Goal: Information Seeking & Learning: Learn about a topic

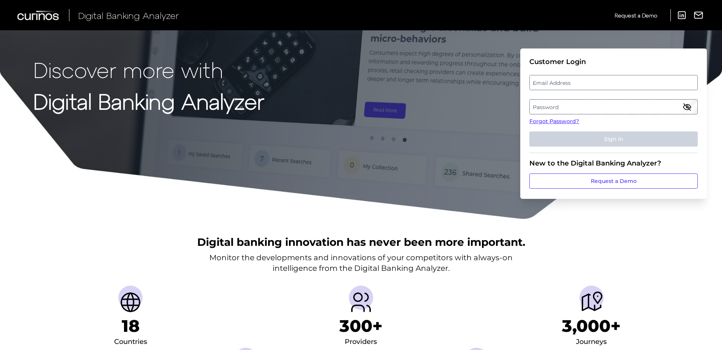
click at [546, 80] on label "Email Address" at bounding box center [613, 83] width 167 height 14
click at [546, 80] on input "email" at bounding box center [613, 82] width 168 height 15
type input "[EMAIL_ADDRESS][DOMAIN_NAME]"
click at [581, 108] on label "Password" at bounding box center [613, 107] width 167 height 14
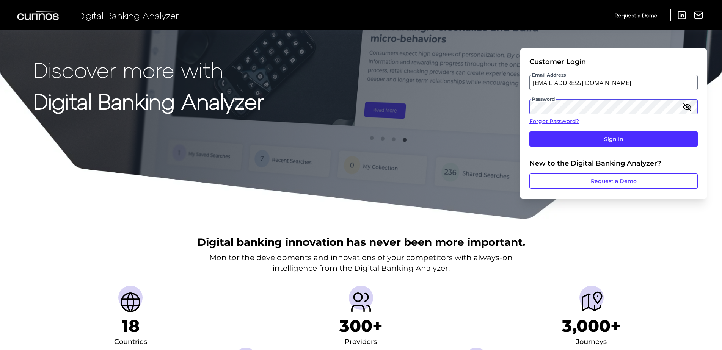
click at [529, 132] on button "Sign In" at bounding box center [613, 139] width 168 height 15
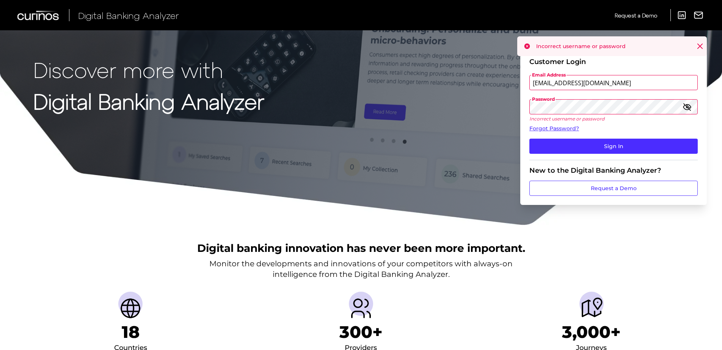
click at [506, 110] on div "Discover more with Digital Banking Analyzer Customer Login Email Address [EMAIL…" at bounding box center [361, 113] width 722 height 226
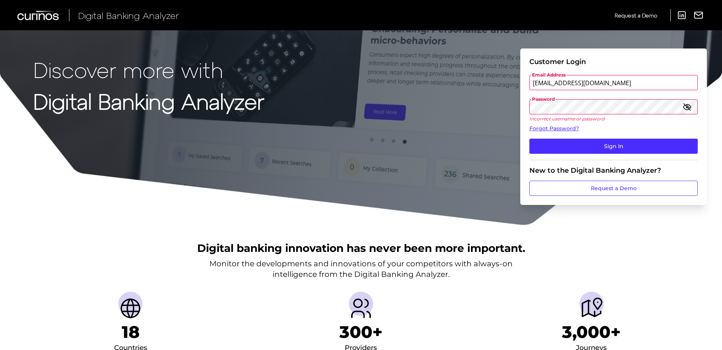
click at [529, 139] on button "Sign In" at bounding box center [613, 146] width 168 height 15
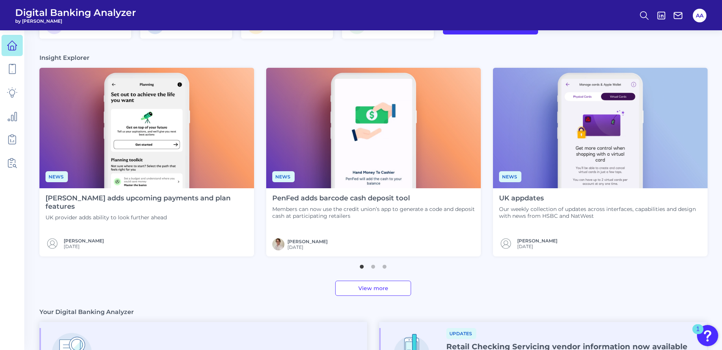
scroll to position [76, 0]
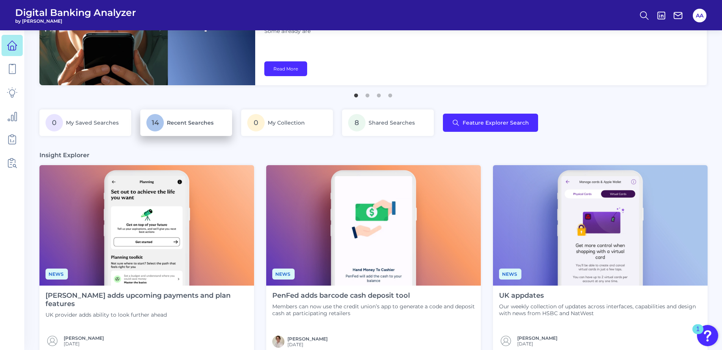
click at [182, 130] on p "14 Recent Searches" at bounding box center [186, 122] width 80 height 17
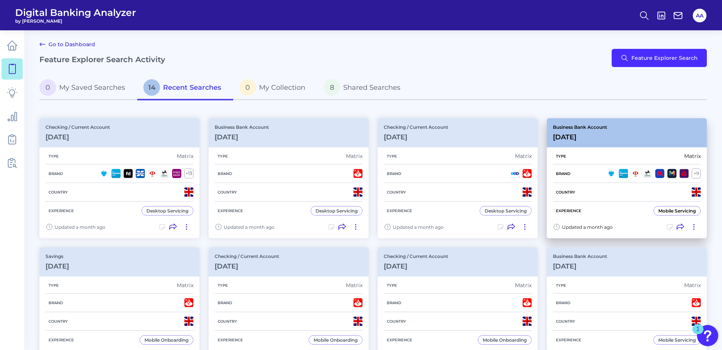
click at [620, 146] on div "Business Bank Account [DATE][FINANCIAL_ID]" at bounding box center [627, 132] width 160 height 29
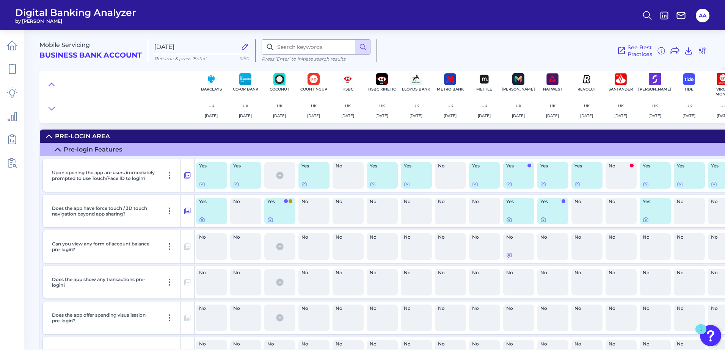
click at [492, 138] on summary "Pre-Login Area" at bounding box center [390, 136] width 701 height 13
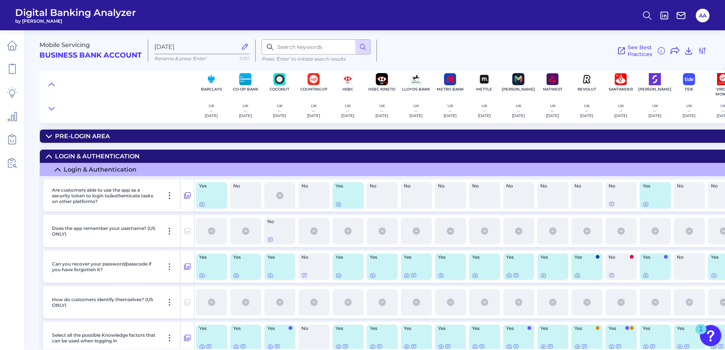
click at [490, 154] on summary "Login & Authentication" at bounding box center [390, 156] width 701 height 13
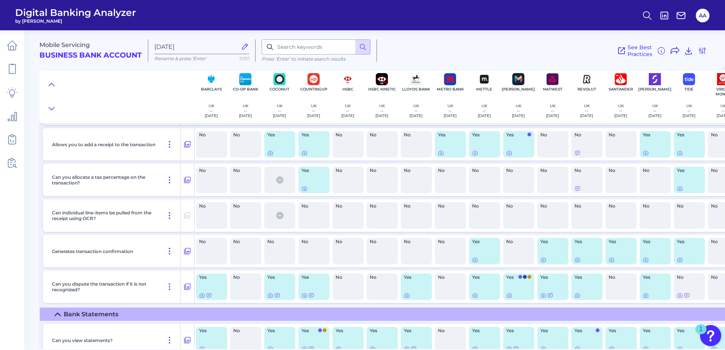
scroll to position [1707, 0]
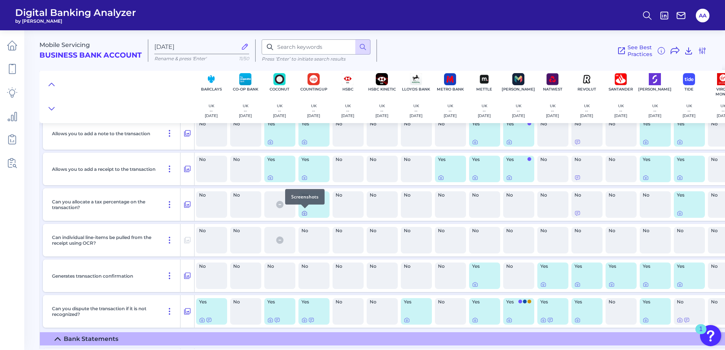
click at [303, 212] on icon at bounding box center [304, 214] width 5 height 4
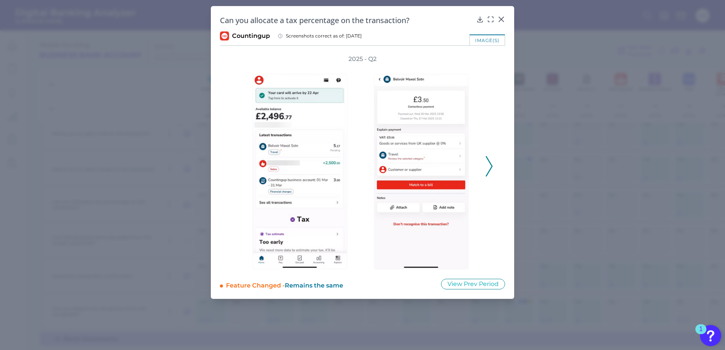
click at [487, 165] on icon at bounding box center [489, 166] width 7 height 20
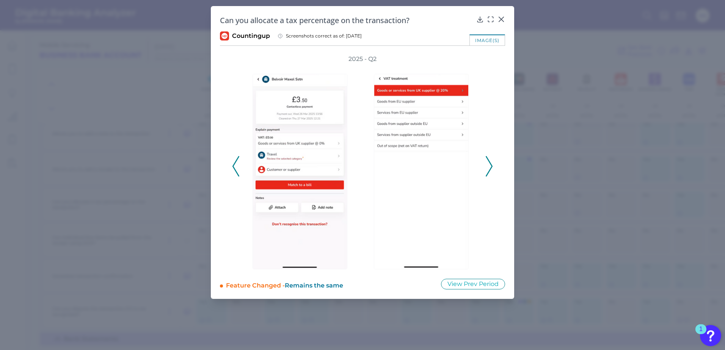
click at [487, 165] on icon at bounding box center [489, 166] width 7 height 20
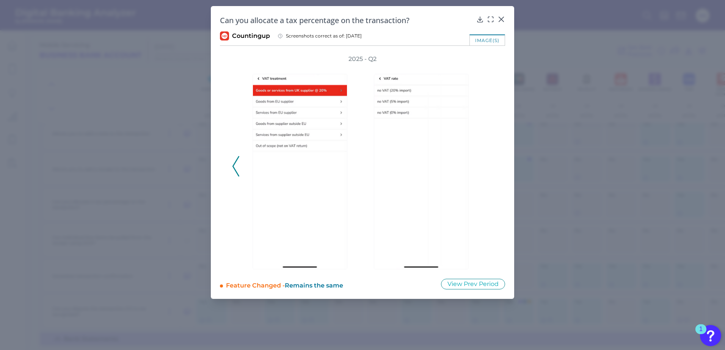
click at [487, 161] on div "2025 - Q2" at bounding box center [362, 162] width 261 height 215
click at [503, 21] on div at bounding box center [502, 25] width 8 height 8
click at [504, 20] on icon at bounding box center [502, 20] width 8 height 8
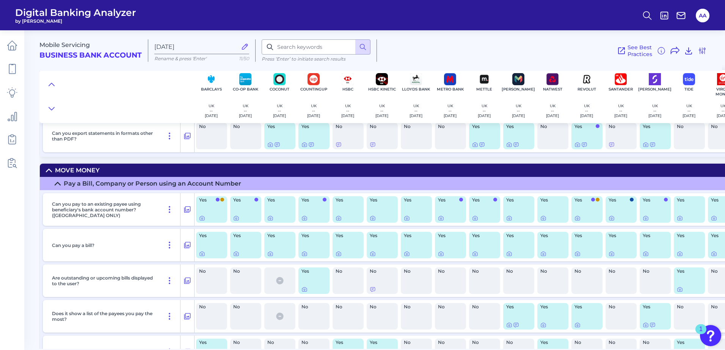
scroll to position [2048, 0]
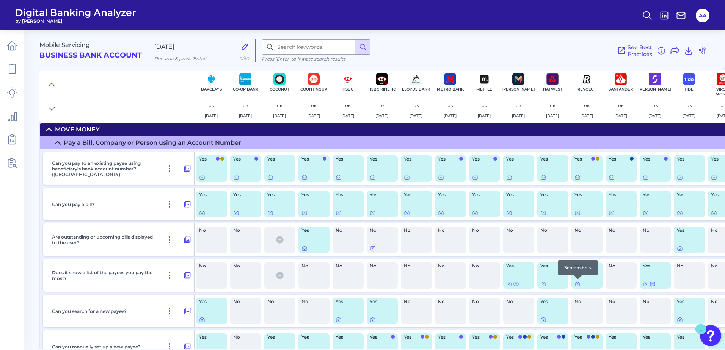
click at [576, 283] on div at bounding box center [578, 280] width 8 height 8
click at [577, 284] on icon at bounding box center [578, 284] width 6 height 6
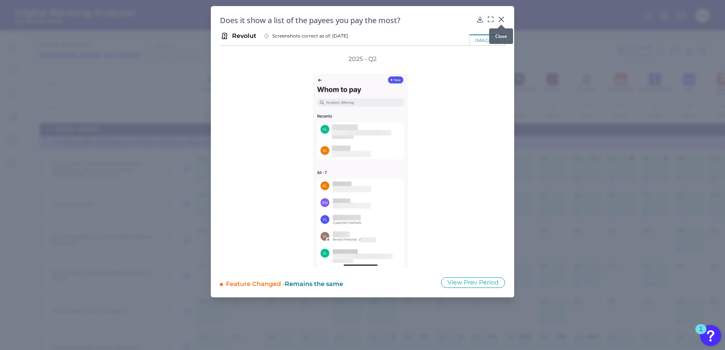
click at [504, 20] on icon at bounding box center [502, 20] width 8 height 8
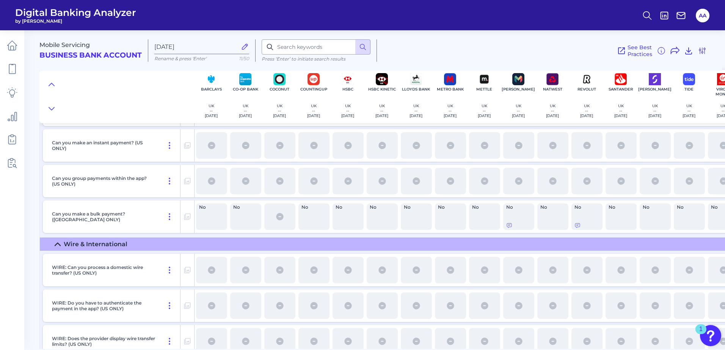
scroll to position [3527, 0]
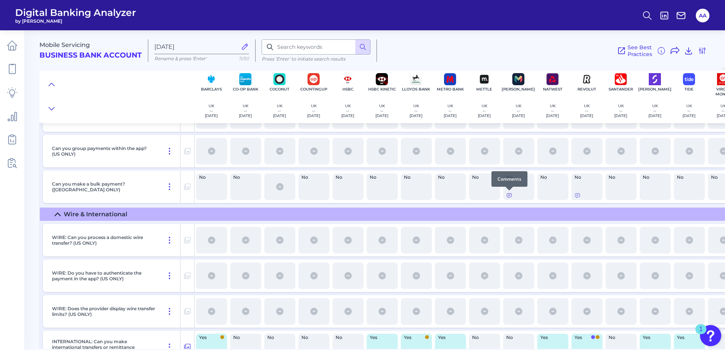
click at [511, 198] on icon at bounding box center [509, 196] width 6 height 6
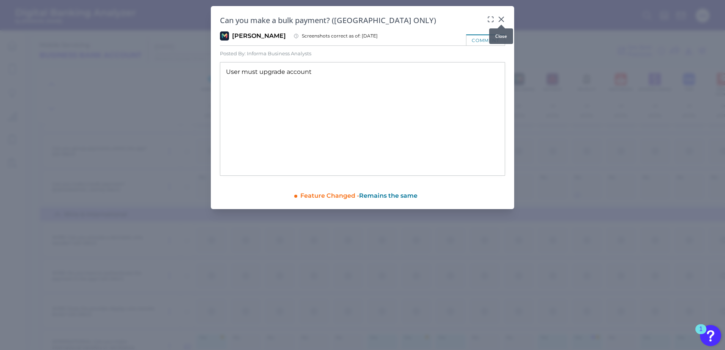
click at [501, 22] on div at bounding box center [502, 25] width 8 height 8
click at [501, 19] on icon at bounding box center [501, 19] width 5 height 5
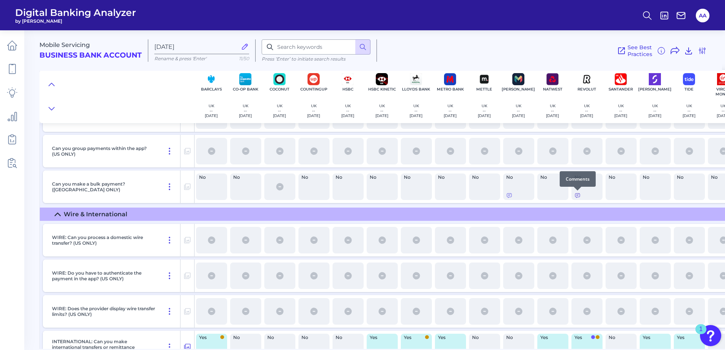
click at [575, 196] on icon at bounding box center [578, 196] width 6 height 6
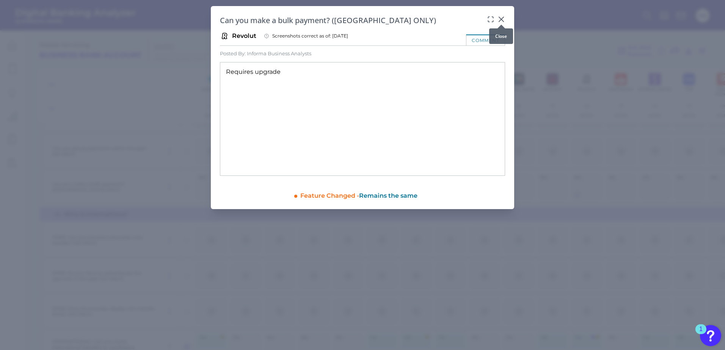
click at [502, 21] on div at bounding box center [502, 25] width 8 height 8
click at [499, 19] on icon at bounding box center [502, 20] width 8 height 8
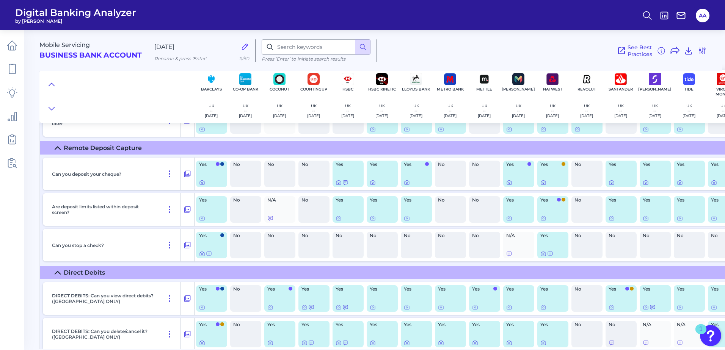
scroll to position [3868, 0]
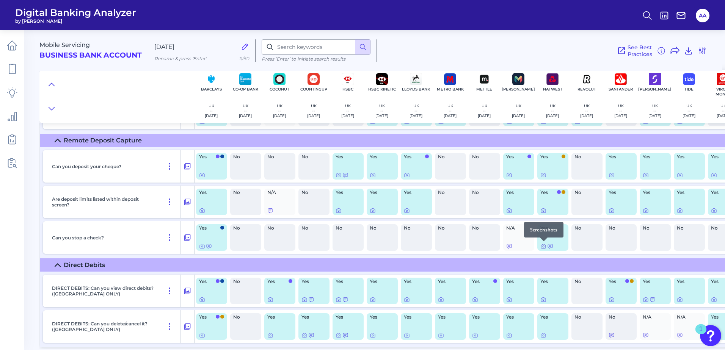
click at [543, 247] on icon at bounding box center [543, 246] width 6 height 6
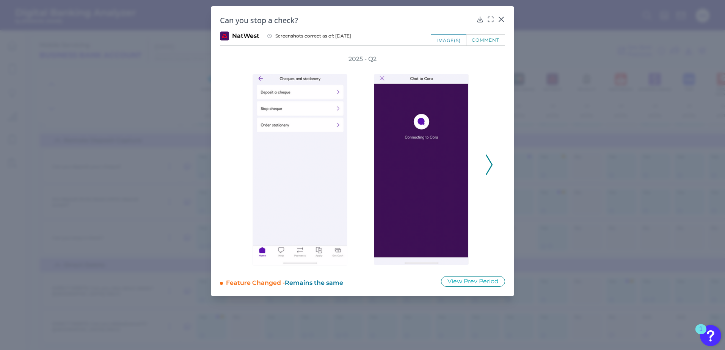
click at [493, 164] on button at bounding box center [489, 165] width 8 height 20
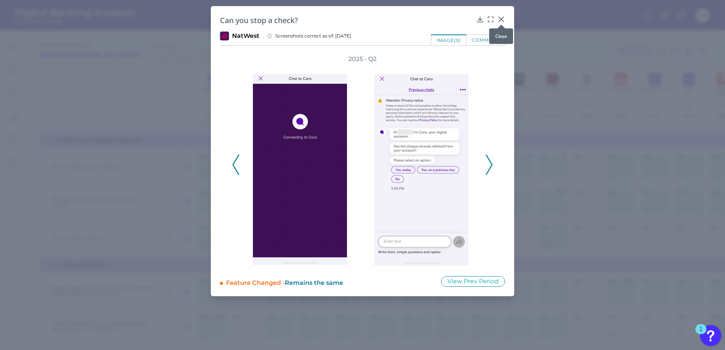
click at [501, 16] on icon at bounding box center [502, 20] width 8 height 8
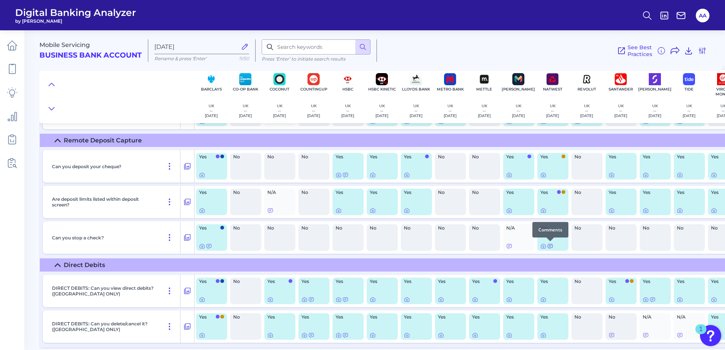
click at [551, 246] on icon at bounding box center [550, 247] width 5 height 4
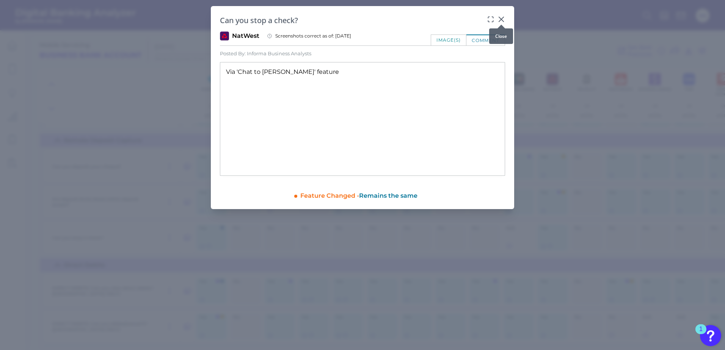
click at [503, 16] on icon at bounding box center [502, 20] width 8 height 8
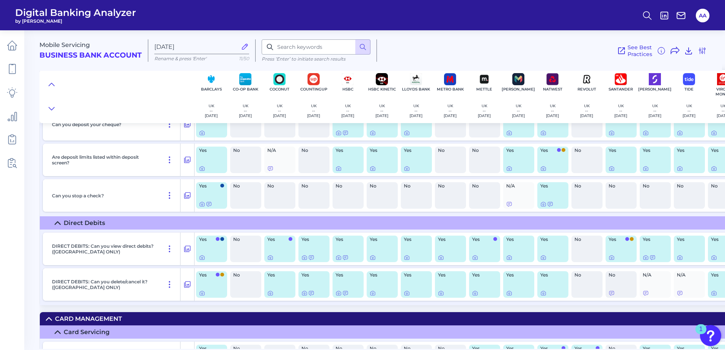
scroll to position [3944, 0]
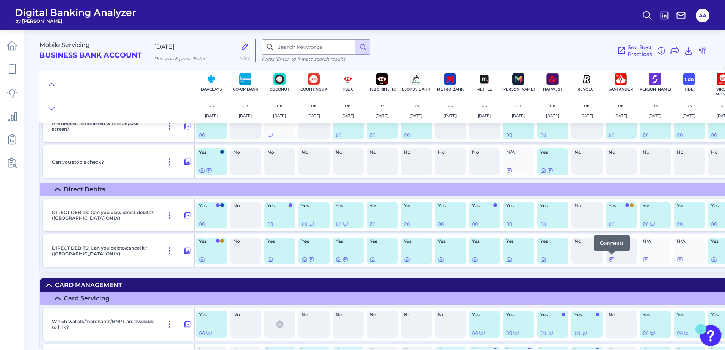
click at [610, 258] on div at bounding box center [612, 255] width 8 height 8
click at [611, 259] on icon at bounding box center [612, 260] width 6 height 6
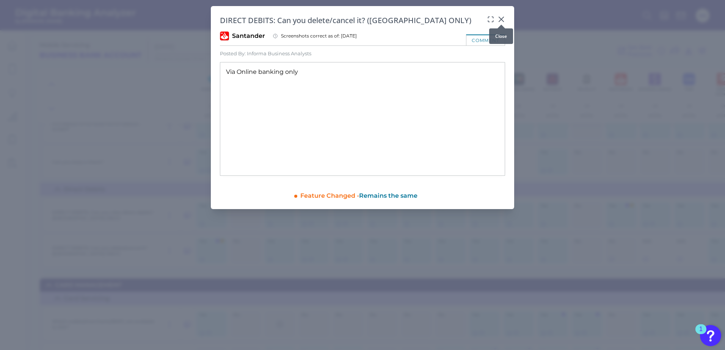
click at [501, 20] on icon at bounding box center [501, 19] width 5 height 5
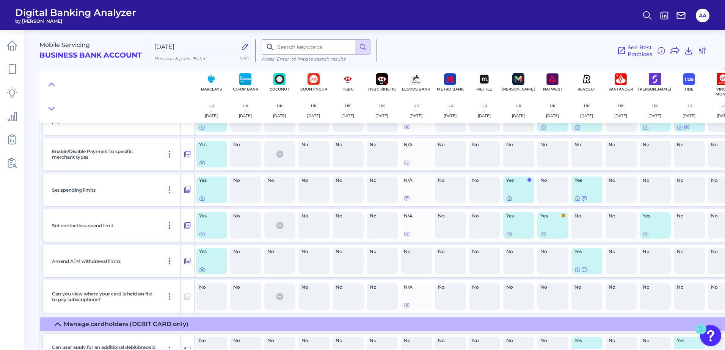
scroll to position [4589, 0]
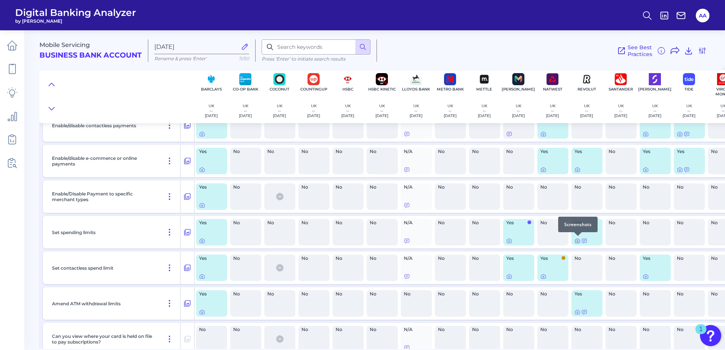
click at [579, 240] on icon at bounding box center [578, 241] width 6 height 6
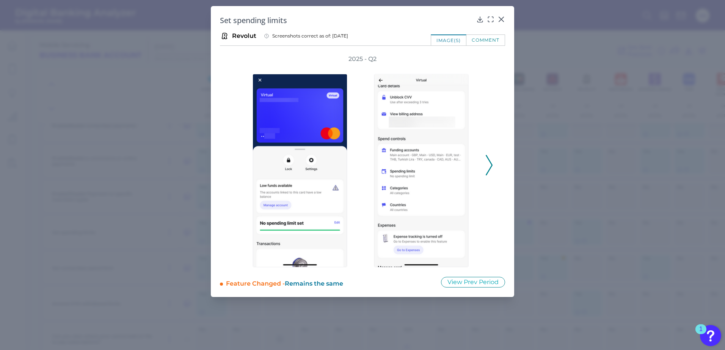
click at [491, 168] on polyline at bounding box center [489, 165] width 6 height 19
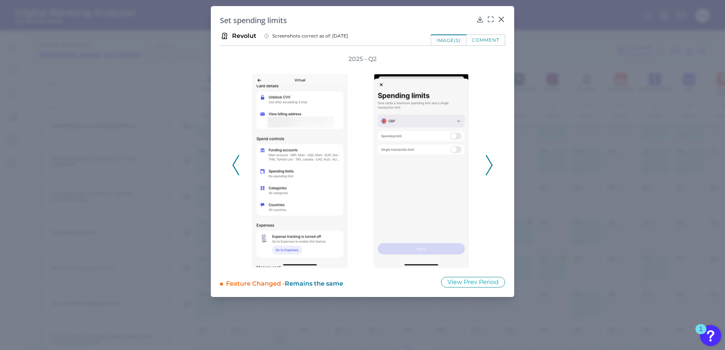
click at [489, 159] on icon at bounding box center [489, 165] width 7 height 20
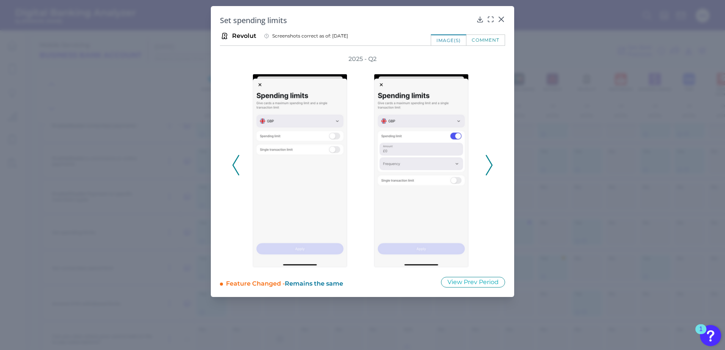
click at [489, 159] on icon at bounding box center [489, 165] width 7 height 20
click at [489, 161] on polyline at bounding box center [489, 165] width 6 height 19
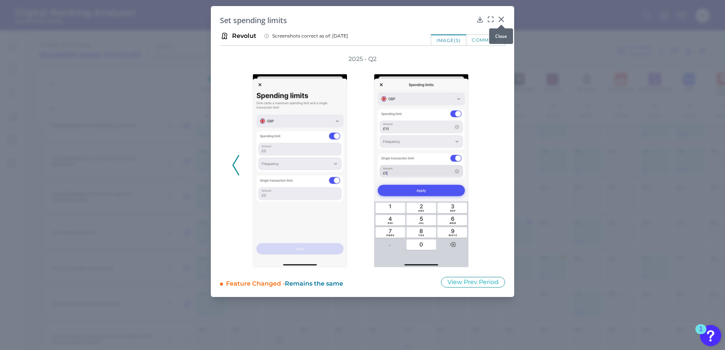
click at [503, 18] on icon at bounding box center [501, 19] width 5 height 5
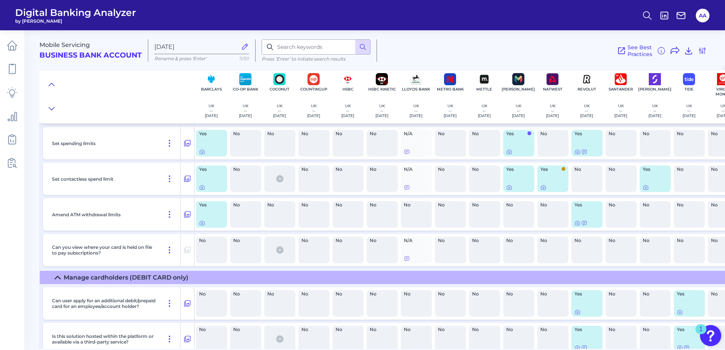
scroll to position [4665, 0]
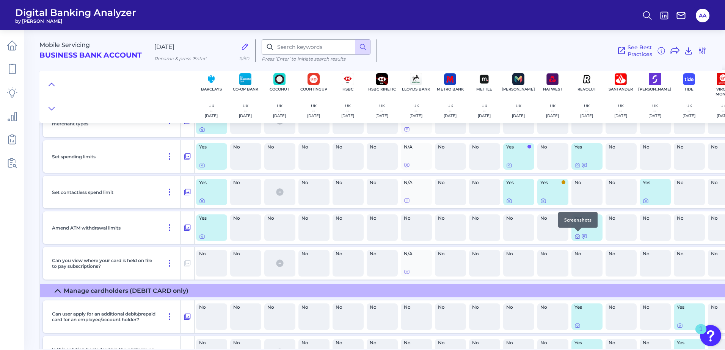
click at [576, 236] on icon at bounding box center [578, 237] width 6 height 6
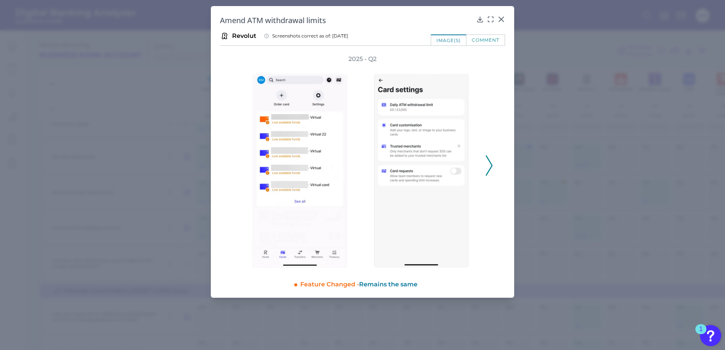
click at [488, 160] on polyline at bounding box center [489, 165] width 6 height 19
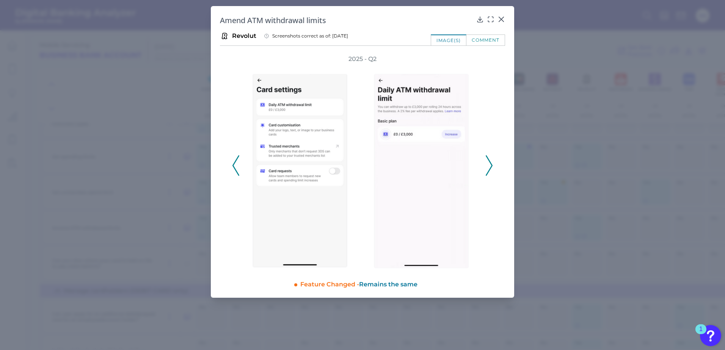
click at [488, 160] on polyline at bounding box center [489, 165] width 6 height 19
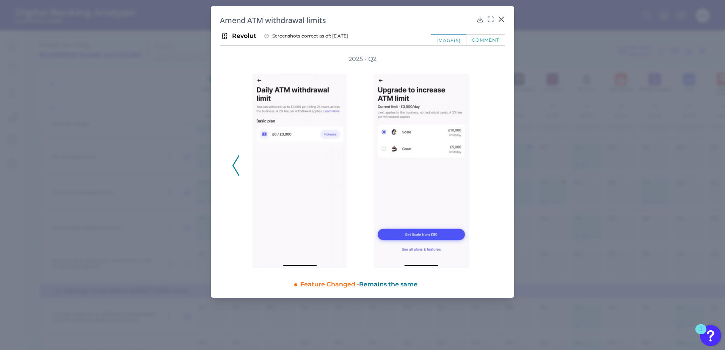
click at [484, 41] on div "comment" at bounding box center [485, 40] width 39 height 11
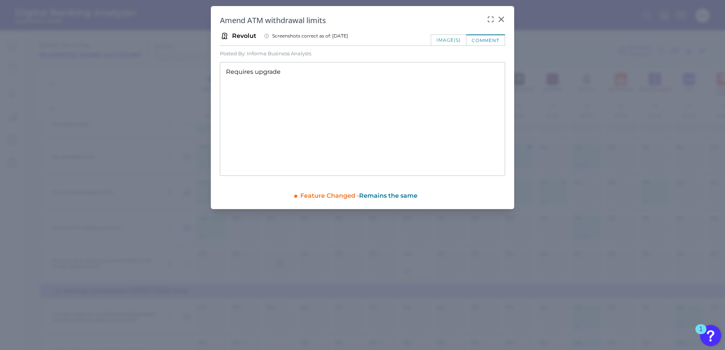
click at [454, 39] on div "image(s)" at bounding box center [449, 40] width 36 height 11
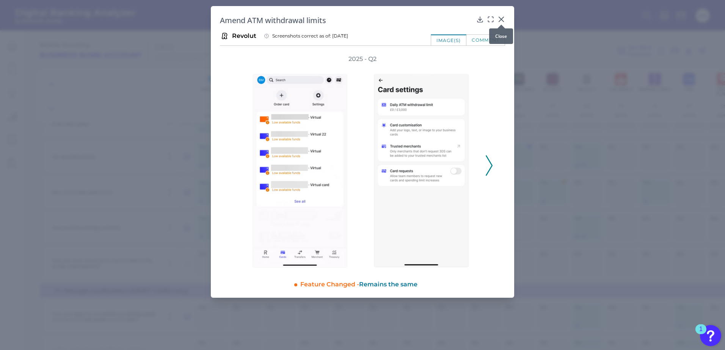
click at [502, 19] on icon at bounding box center [501, 19] width 5 height 5
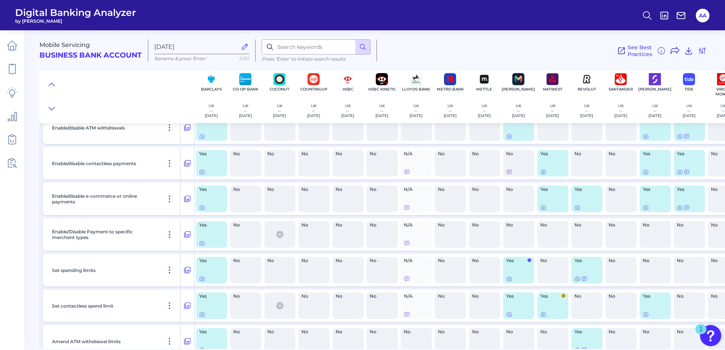
scroll to position [4513, 0]
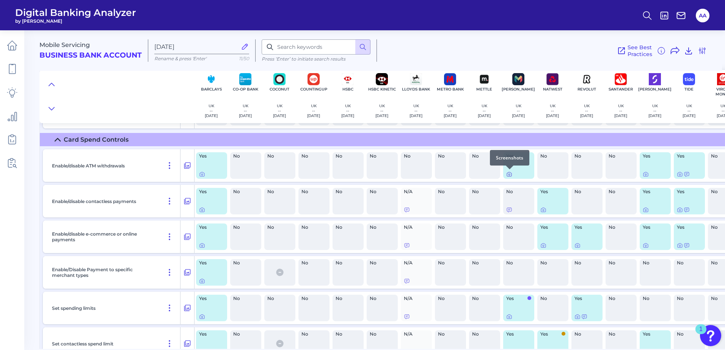
click at [510, 173] on icon at bounding box center [509, 174] width 6 height 6
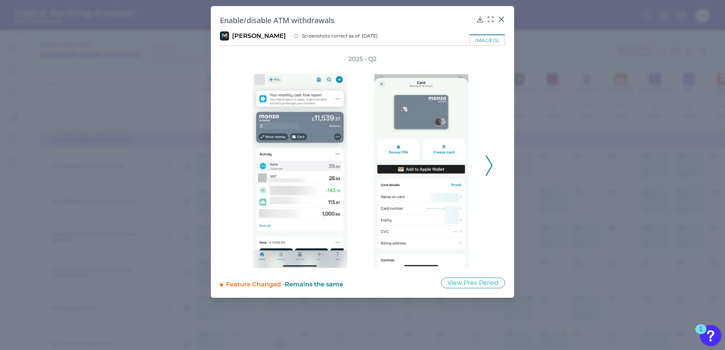
click at [490, 159] on icon at bounding box center [489, 165] width 7 height 20
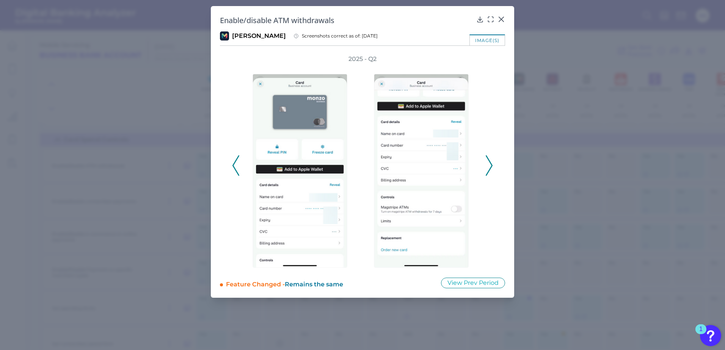
click at [490, 161] on icon at bounding box center [489, 165] width 7 height 20
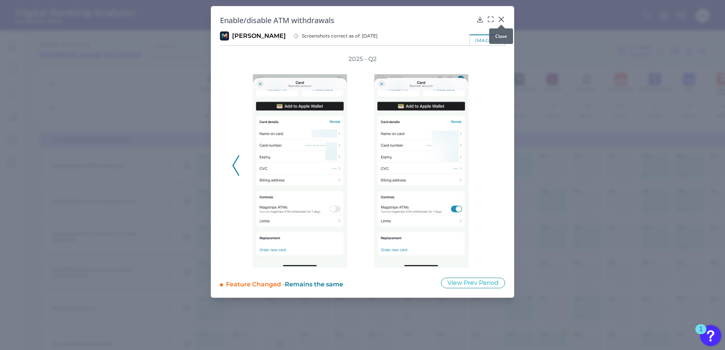
click at [503, 17] on icon at bounding box center [502, 20] width 8 height 8
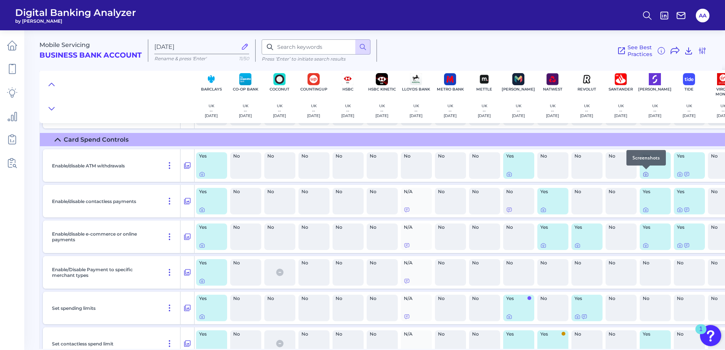
click at [645, 176] on icon at bounding box center [646, 174] width 6 height 6
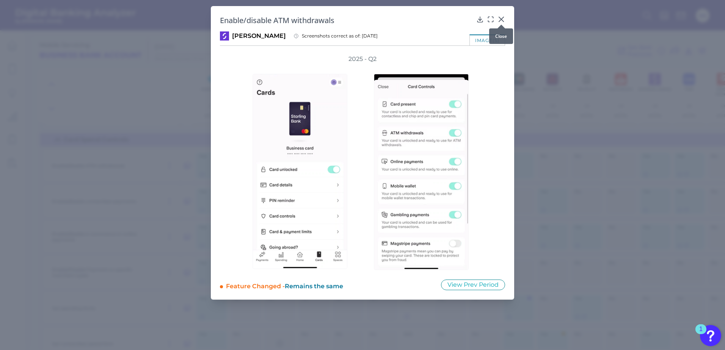
click at [502, 21] on div at bounding box center [502, 25] width 8 height 8
click at [501, 20] on icon at bounding box center [502, 20] width 8 height 8
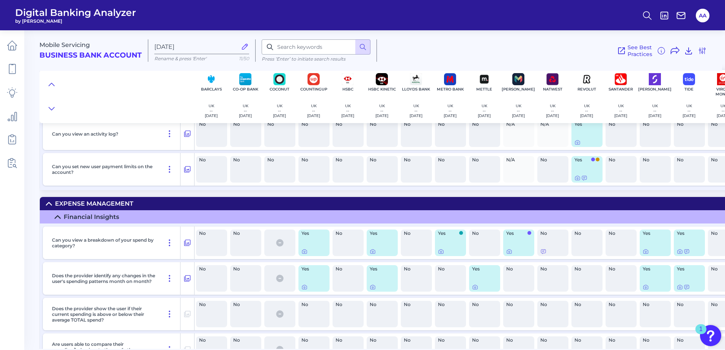
scroll to position [6826, 0]
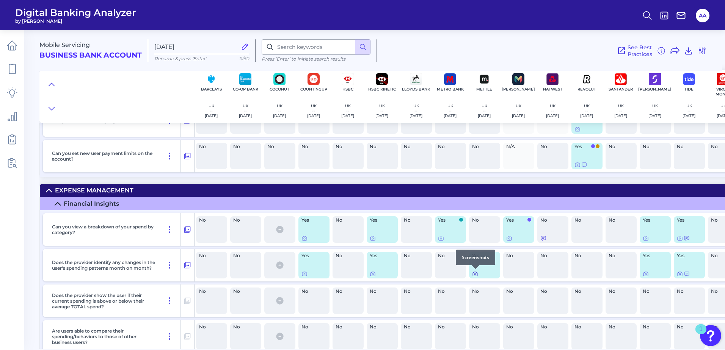
click at [475, 275] on icon at bounding box center [475, 275] width 2 height 2
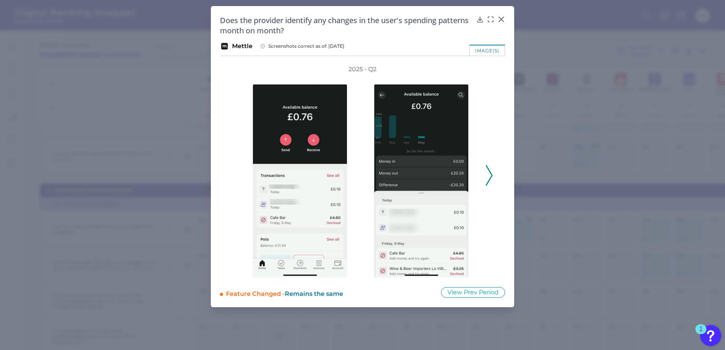
click at [487, 180] on icon at bounding box center [489, 175] width 7 height 20
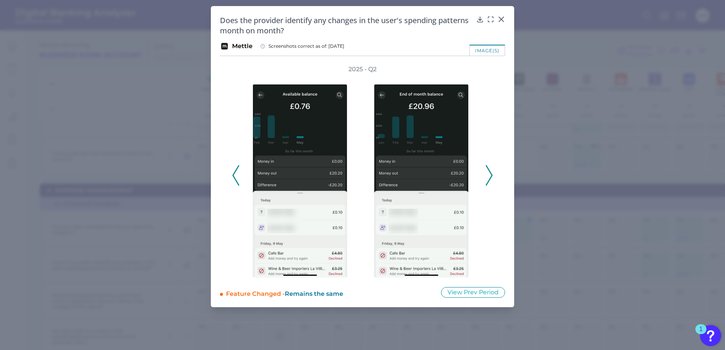
click at [487, 173] on icon at bounding box center [489, 175] width 7 height 20
click at [503, 20] on icon at bounding box center [501, 19] width 5 height 5
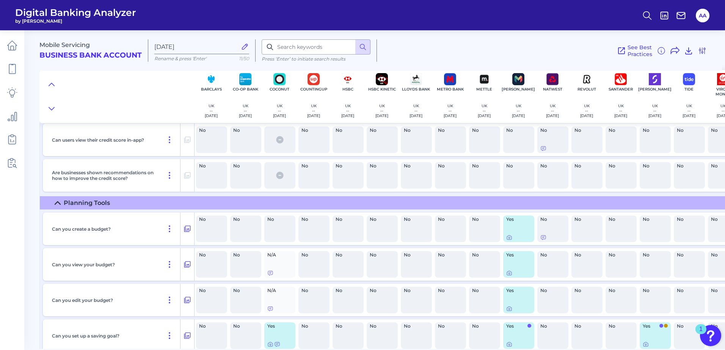
scroll to position [7168, 0]
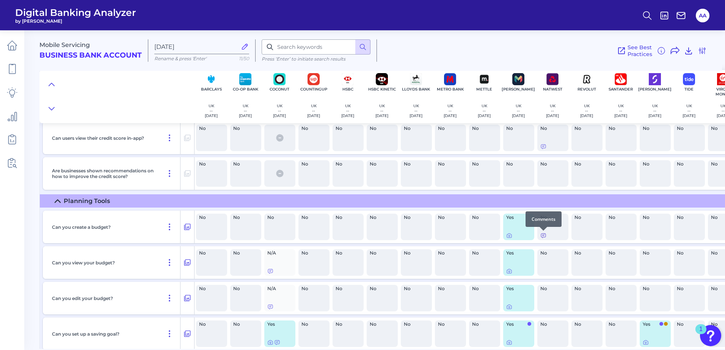
click at [543, 236] on icon at bounding box center [543, 236] width 6 height 6
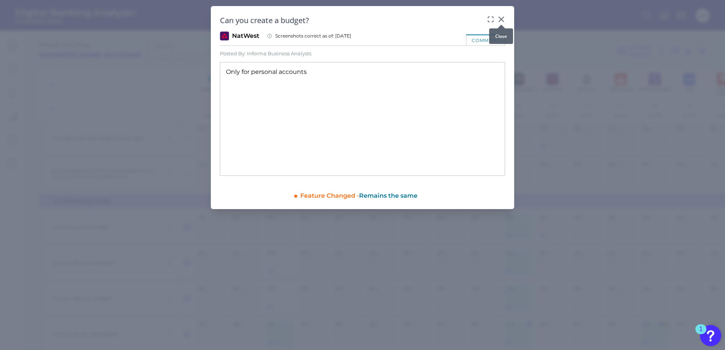
click at [501, 20] on icon at bounding box center [501, 19] width 5 height 5
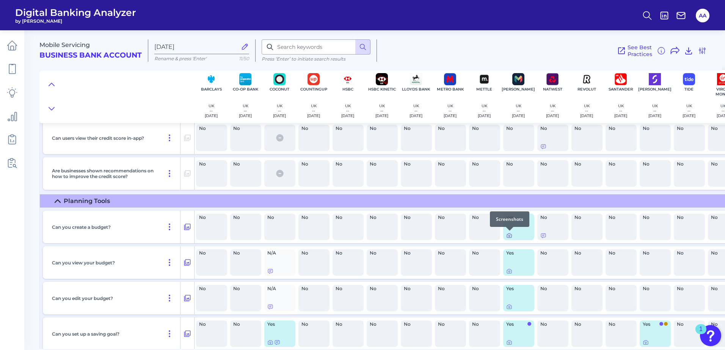
click at [509, 236] on icon at bounding box center [509, 236] width 6 height 6
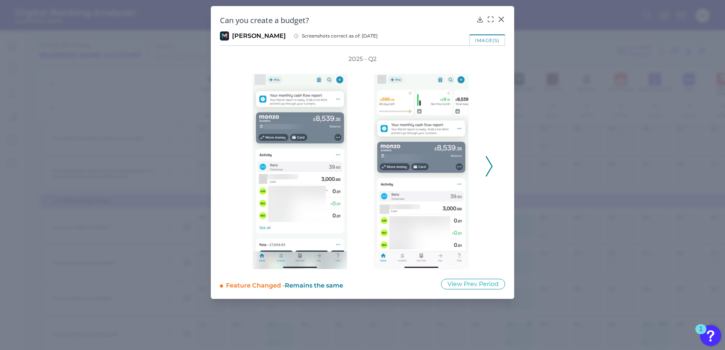
click at [488, 164] on icon at bounding box center [489, 166] width 7 height 20
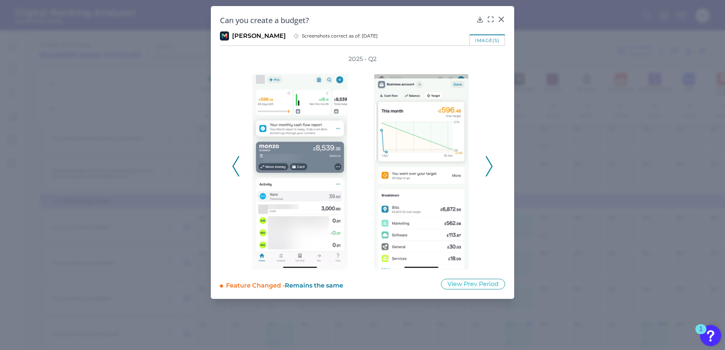
click at [488, 164] on icon at bounding box center [489, 166] width 7 height 20
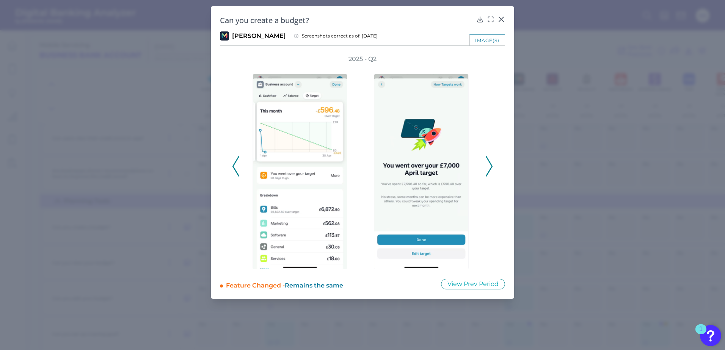
click at [488, 164] on icon at bounding box center [489, 166] width 7 height 20
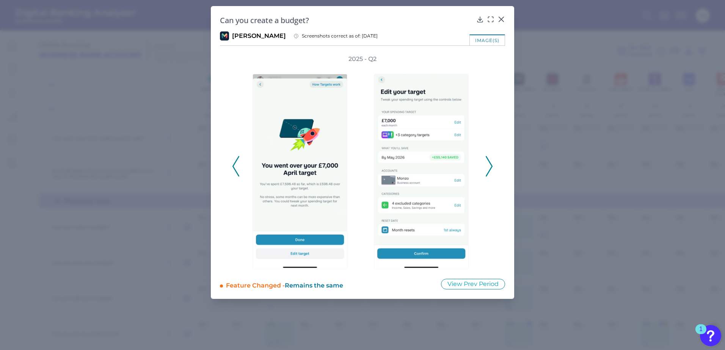
click at [488, 164] on icon at bounding box center [489, 166] width 7 height 20
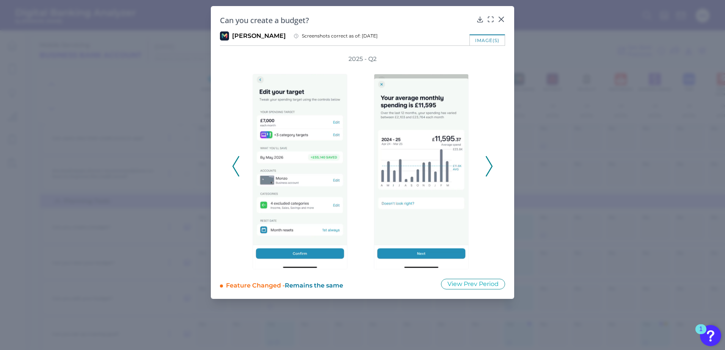
click at [491, 171] on icon at bounding box center [489, 166] width 7 height 20
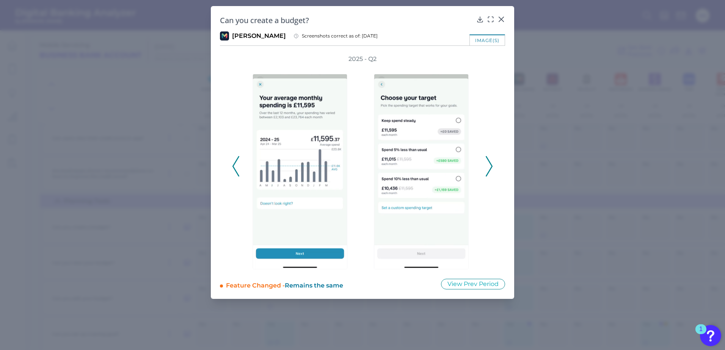
click at [491, 171] on icon at bounding box center [489, 166] width 7 height 20
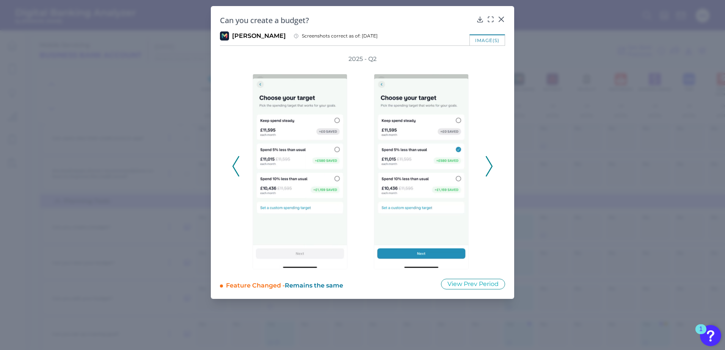
click at [488, 170] on icon at bounding box center [489, 166] width 7 height 20
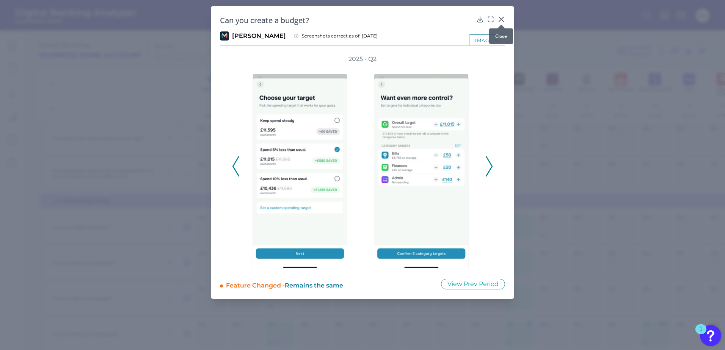
click at [503, 22] on div at bounding box center [502, 25] width 8 height 8
click at [500, 20] on icon at bounding box center [502, 20] width 8 height 8
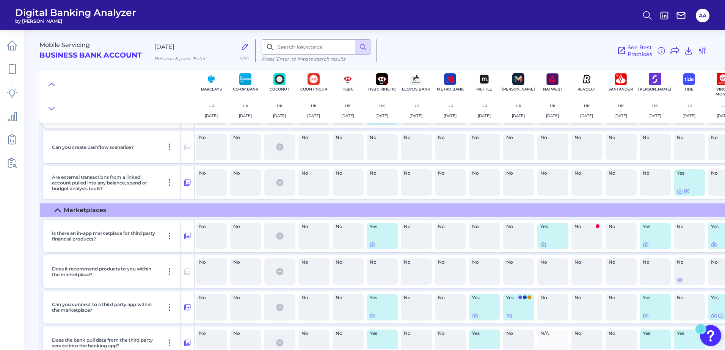
scroll to position [7775, 0]
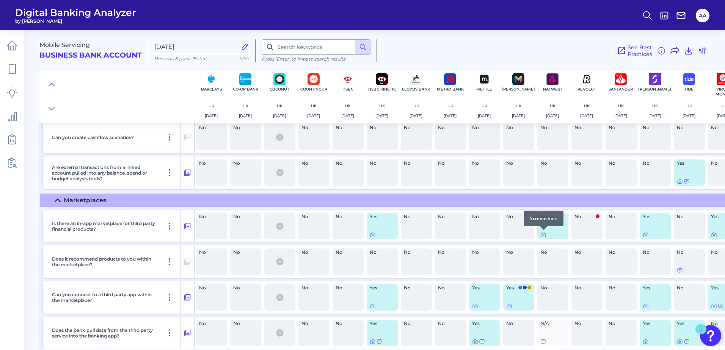
click at [543, 234] on icon at bounding box center [543, 235] width 6 height 6
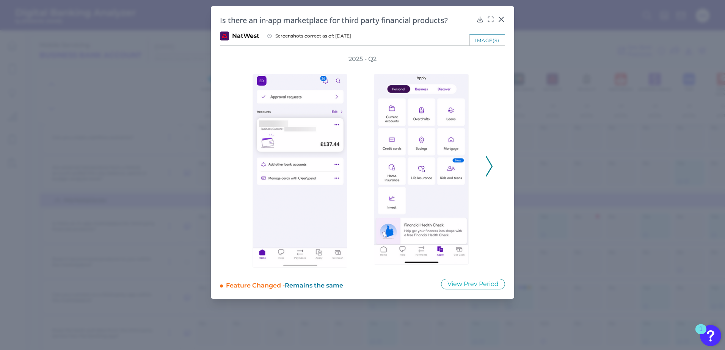
click at [489, 171] on polyline at bounding box center [489, 166] width 6 height 19
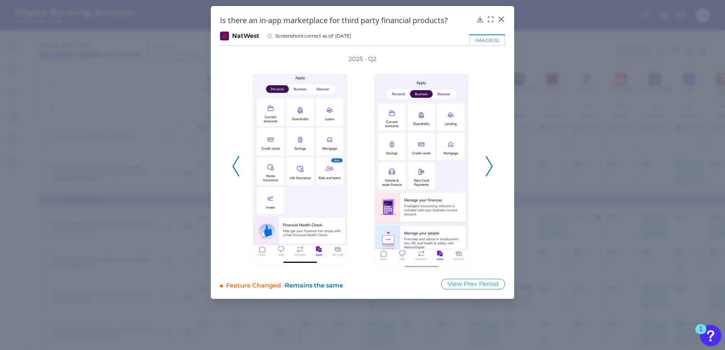
click at [489, 171] on polyline at bounding box center [489, 166] width 6 height 19
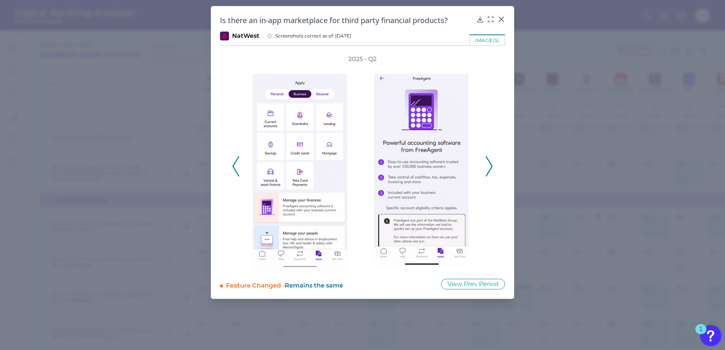
click at [489, 171] on polyline at bounding box center [489, 166] width 6 height 19
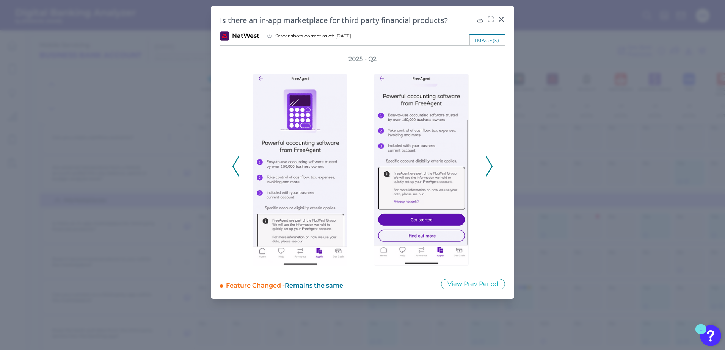
click at [489, 171] on polyline at bounding box center [489, 166] width 6 height 19
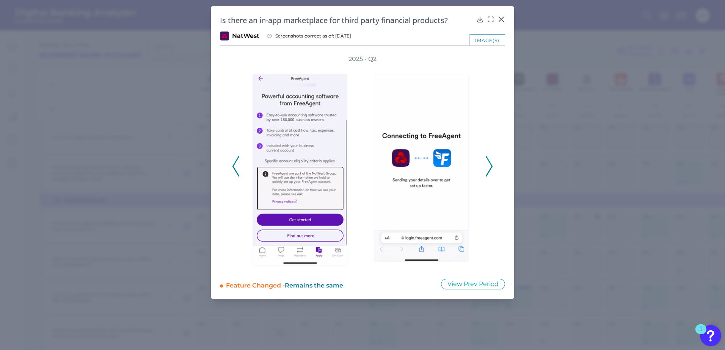
click at [489, 171] on polyline at bounding box center [489, 166] width 6 height 19
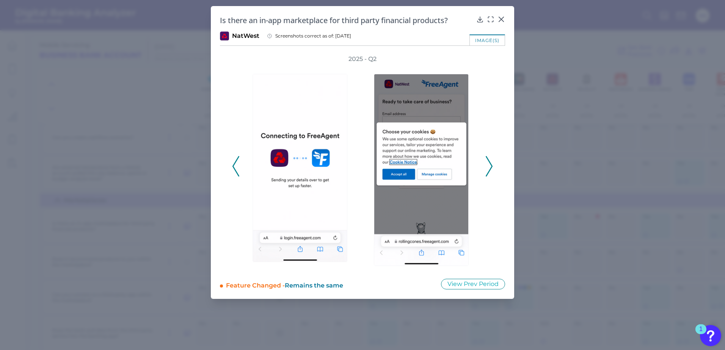
click at [489, 171] on polyline at bounding box center [489, 166] width 6 height 19
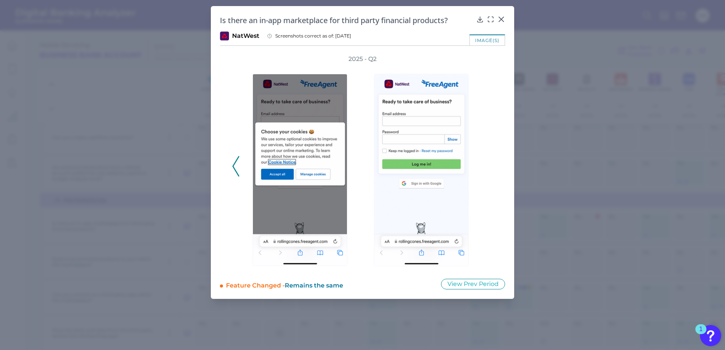
click at [489, 171] on div "2025 - Q2" at bounding box center [362, 162] width 261 height 215
click at [501, 16] on icon at bounding box center [502, 20] width 8 height 8
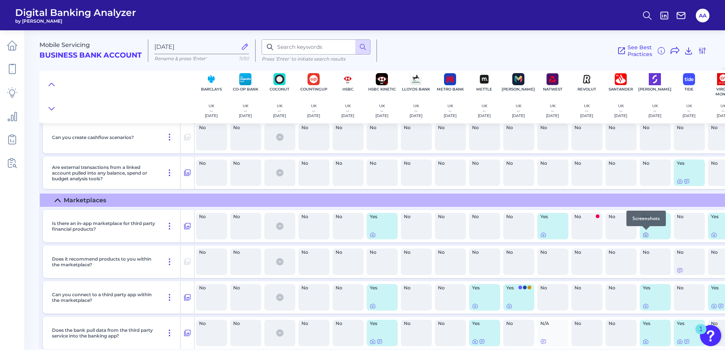
click at [646, 236] on icon at bounding box center [646, 236] width 2 height 2
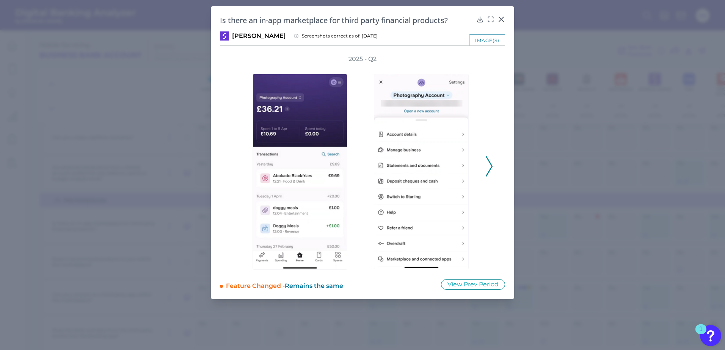
click at [492, 167] on polyline at bounding box center [489, 166] width 6 height 19
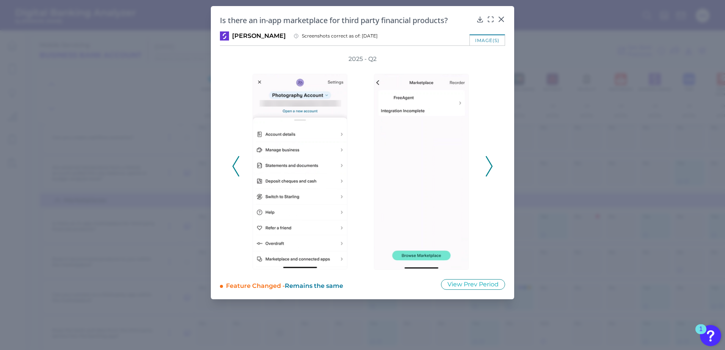
click at [492, 167] on polyline at bounding box center [489, 166] width 6 height 19
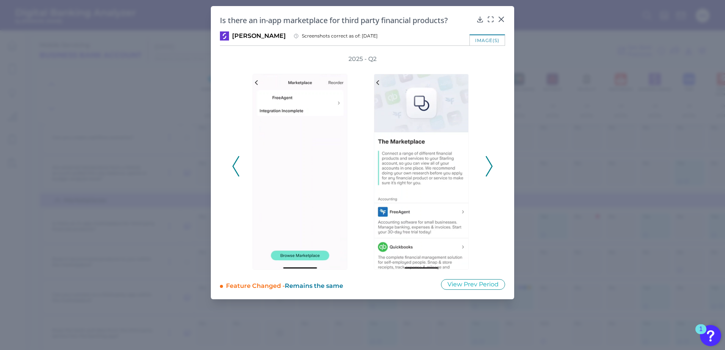
click at [492, 166] on polyline at bounding box center [489, 166] width 6 height 19
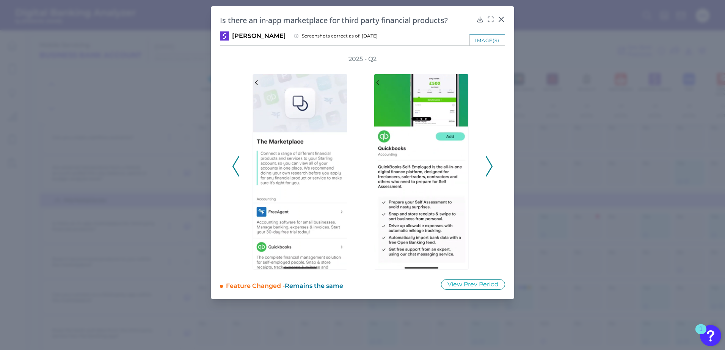
click at [492, 165] on polyline at bounding box center [489, 166] width 6 height 19
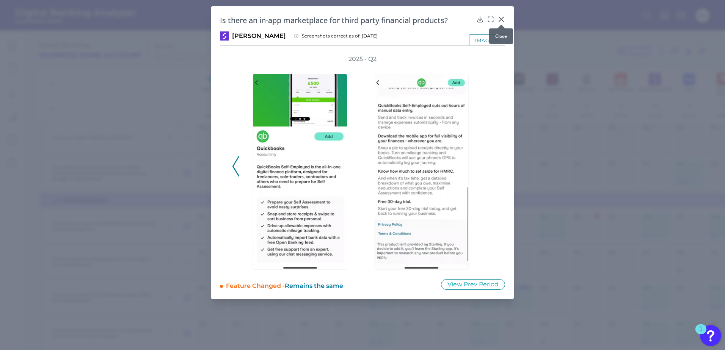
click at [501, 16] on icon at bounding box center [502, 20] width 8 height 8
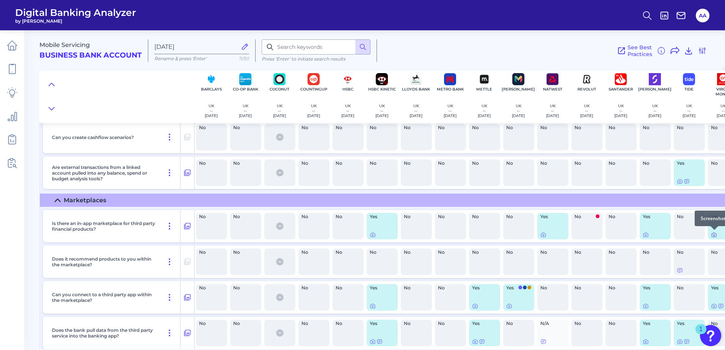
click at [713, 235] on icon at bounding box center [714, 235] width 6 height 6
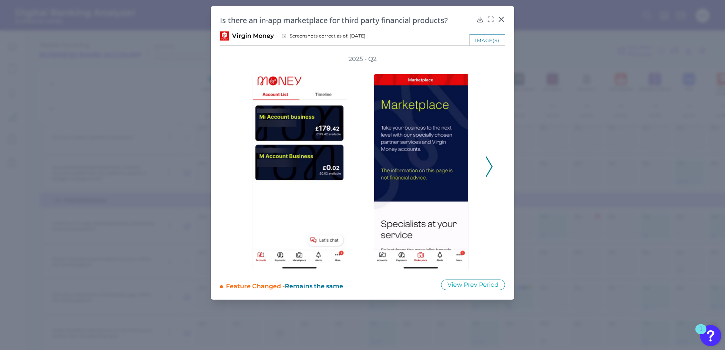
click at [490, 165] on icon at bounding box center [489, 167] width 7 height 20
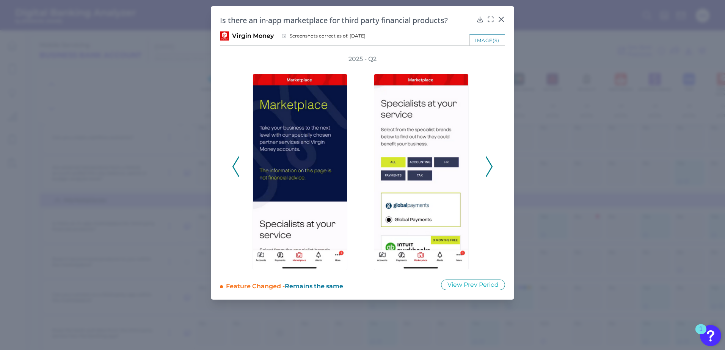
click at [490, 165] on icon at bounding box center [489, 167] width 7 height 20
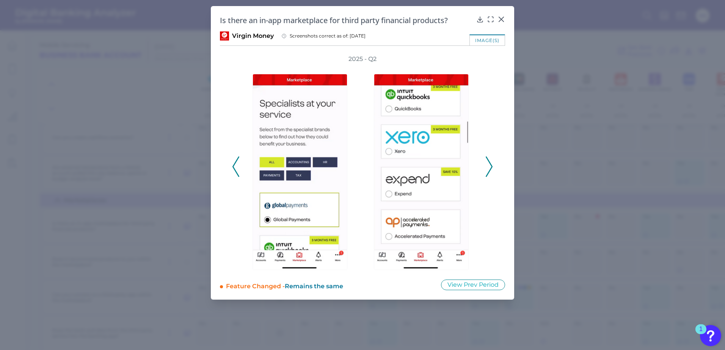
click at [490, 164] on icon at bounding box center [489, 167] width 7 height 20
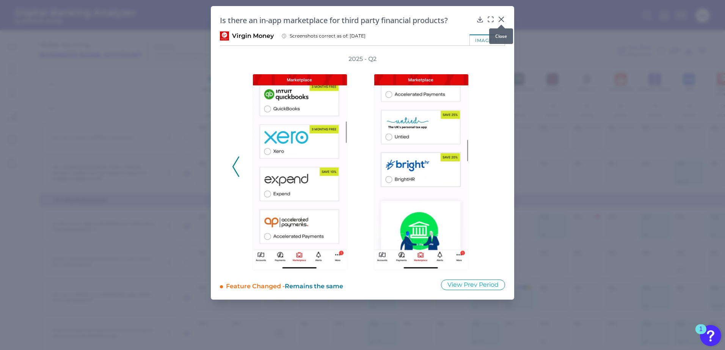
click at [502, 21] on div at bounding box center [502, 25] width 8 height 8
click at [500, 19] on icon at bounding box center [502, 20] width 8 height 8
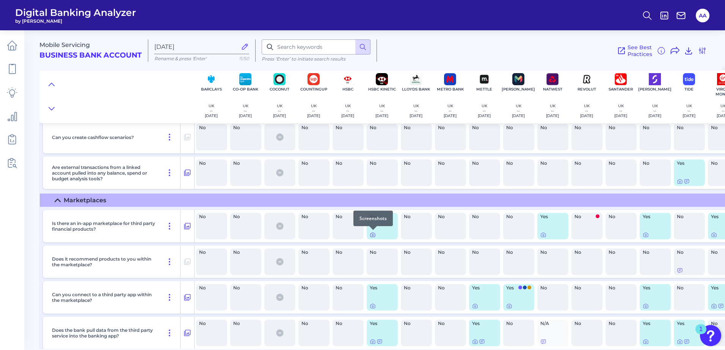
click at [371, 236] on icon at bounding box center [373, 235] width 6 height 6
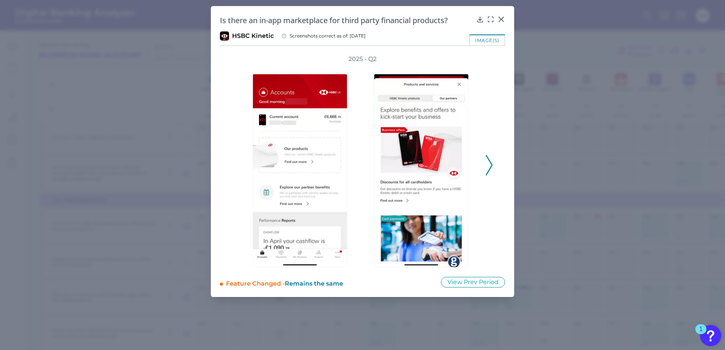
click at [487, 171] on icon at bounding box center [489, 165] width 7 height 20
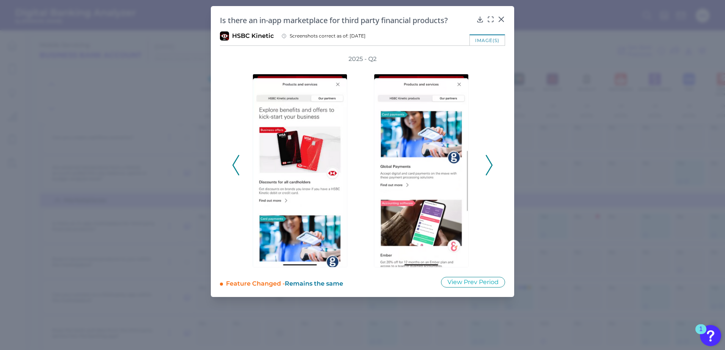
click at [486, 171] on icon at bounding box center [489, 165] width 7 height 20
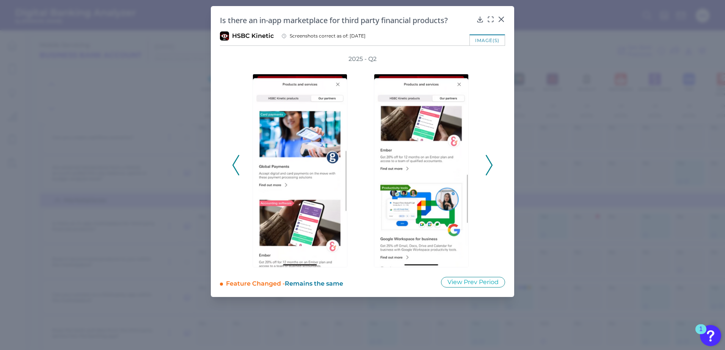
click at [486, 171] on icon at bounding box center [489, 165] width 7 height 20
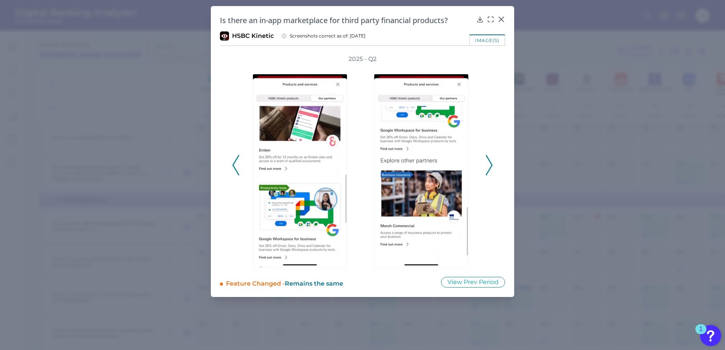
click at [486, 171] on icon at bounding box center [489, 165] width 7 height 20
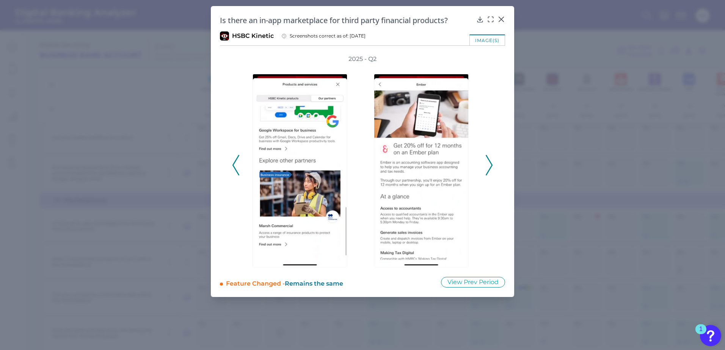
click at [485, 170] on div "2025 - Q2" at bounding box center [362, 161] width 261 height 213
click at [491, 168] on polyline at bounding box center [489, 165] width 6 height 19
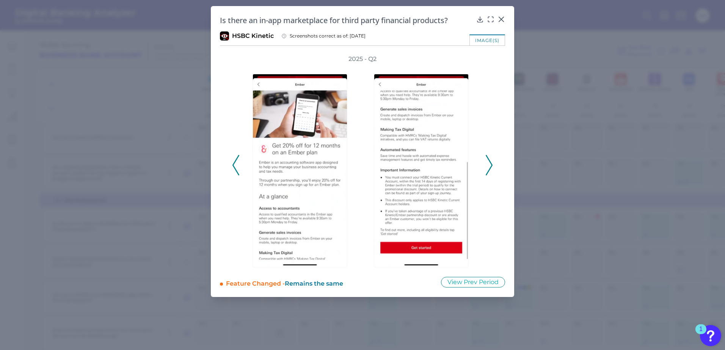
click at [491, 168] on polyline at bounding box center [489, 165] width 6 height 19
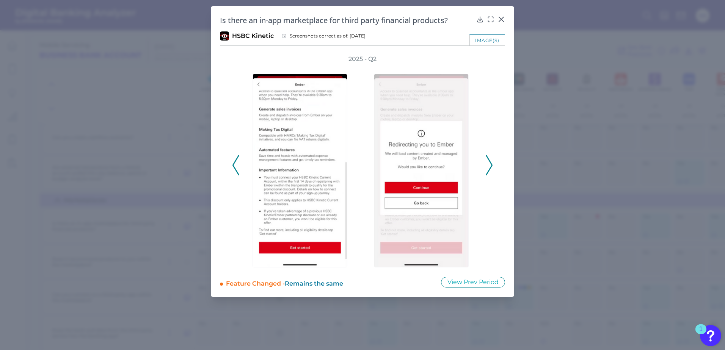
click at [491, 168] on polyline at bounding box center [489, 165] width 6 height 19
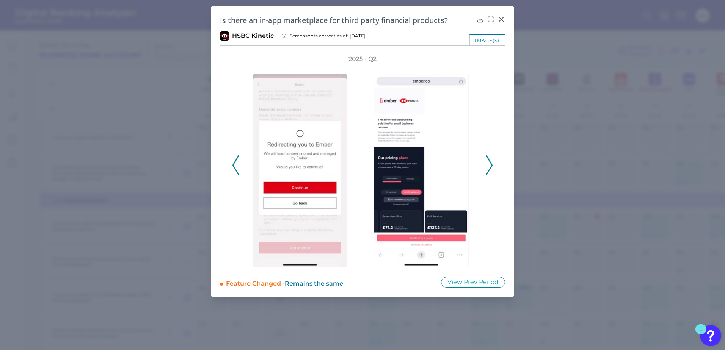
click at [488, 168] on icon at bounding box center [489, 165] width 7 height 20
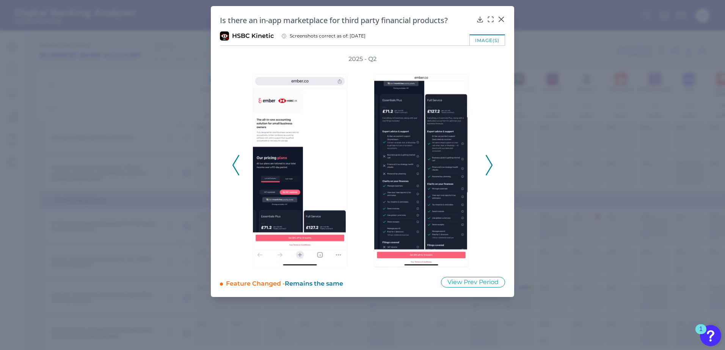
click at [488, 168] on icon at bounding box center [489, 165] width 7 height 20
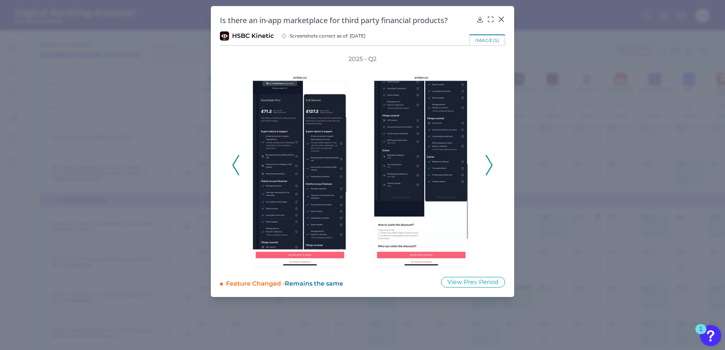
click at [488, 166] on icon at bounding box center [489, 165] width 7 height 20
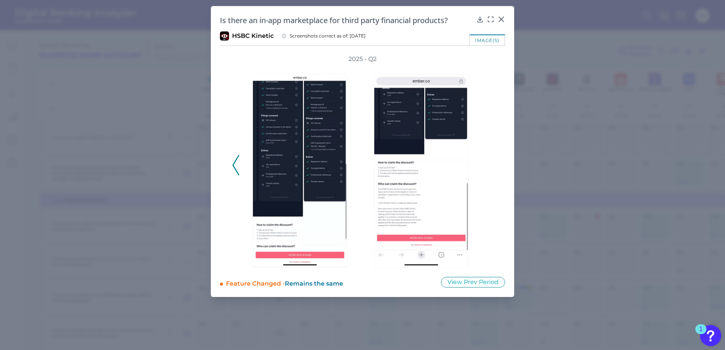
click at [488, 165] on div "2025 - Q2" at bounding box center [362, 161] width 261 height 213
click at [503, 21] on div at bounding box center [502, 25] width 8 height 8
click at [502, 20] on icon at bounding box center [501, 19] width 5 height 5
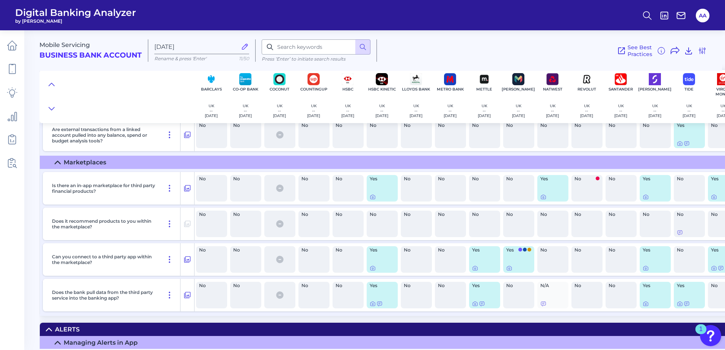
scroll to position [7850, 0]
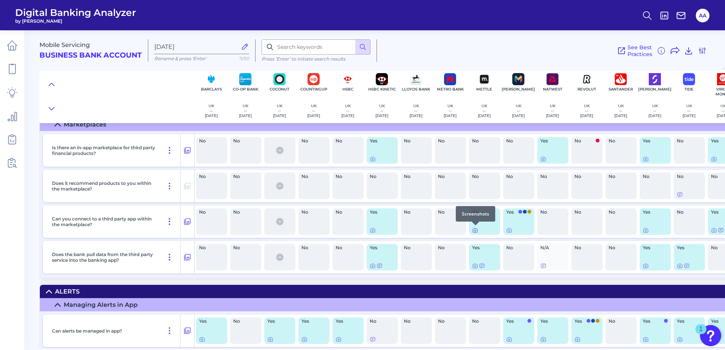
click at [475, 230] on icon at bounding box center [475, 231] width 6 height 6
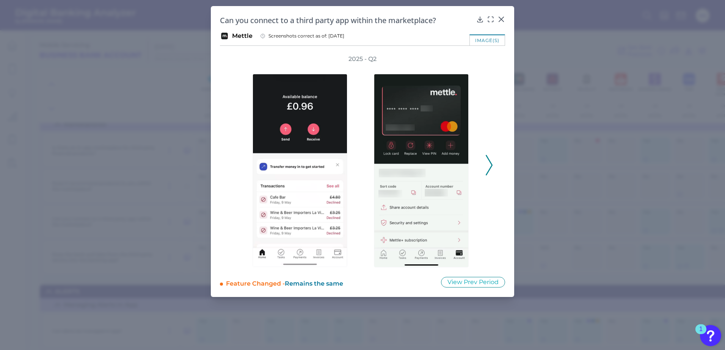
click at [490, 170] on icon at bounding box center [489, 165] width 7 height 20
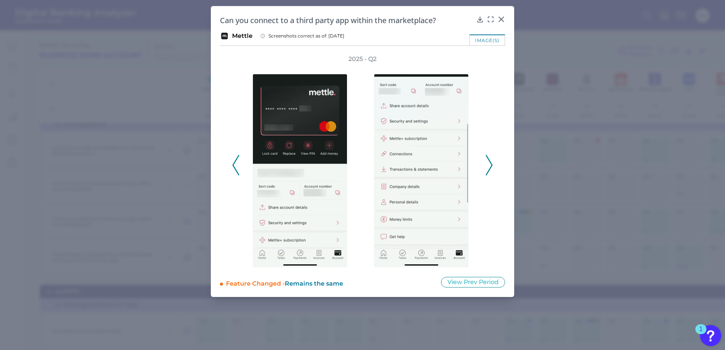
click at [490, 170] on icon at bounding box center [489, 165] width 7 height 20
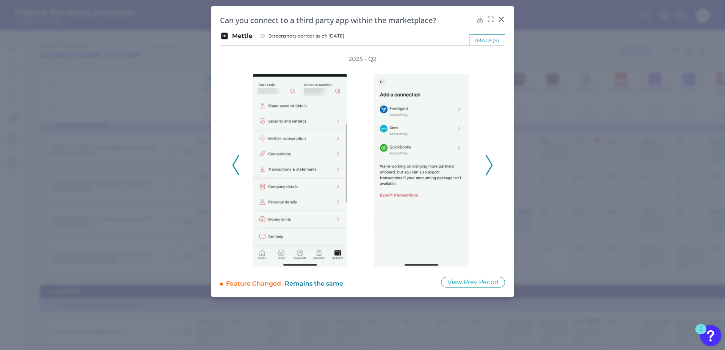
click at [490, 170] on icon at bounding box center [489, 165] width 7 height 20
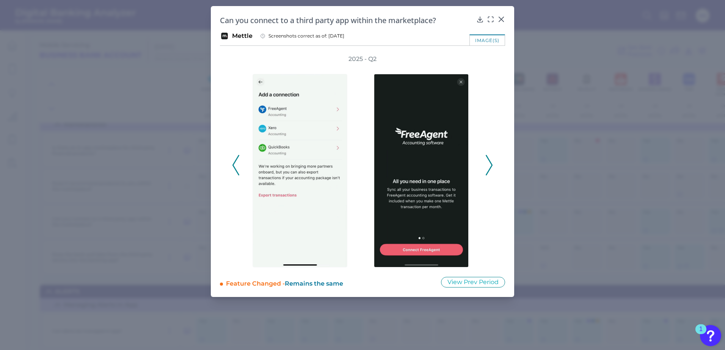
click at [490, 170] on icon at bounding box center [489, 165] width 7 height 20
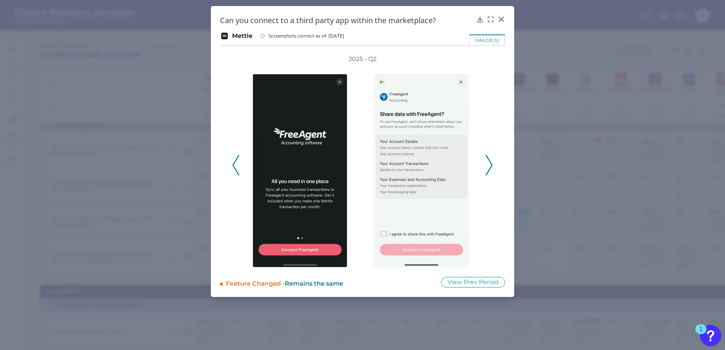
click at [490, 170] on icon at bounding box center [489, 165] width 7 height 20
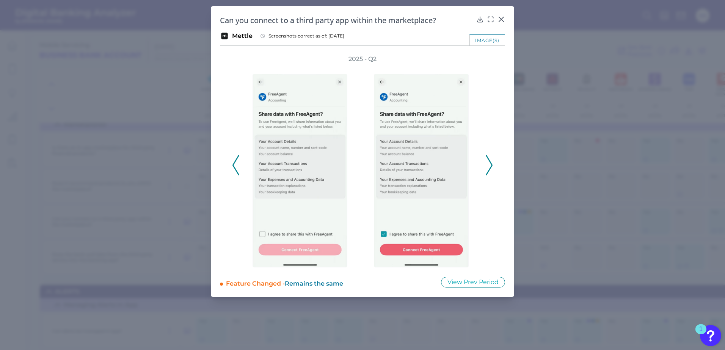
click at [490, 170] on icon at bounding box center [489, 165] width 7 height 20
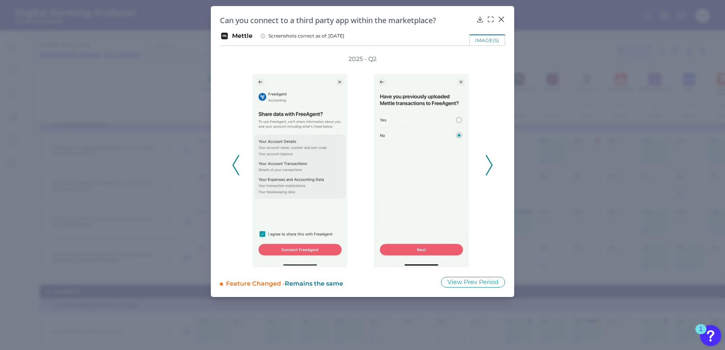
click at [490, 170] on icon at bounding box center [489, 165] width 7 height 20
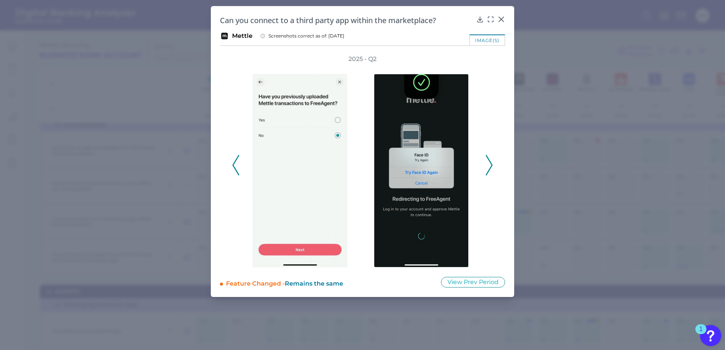
click at [490, 170] on icon at bounding box center [489, 165] width 7 height 20
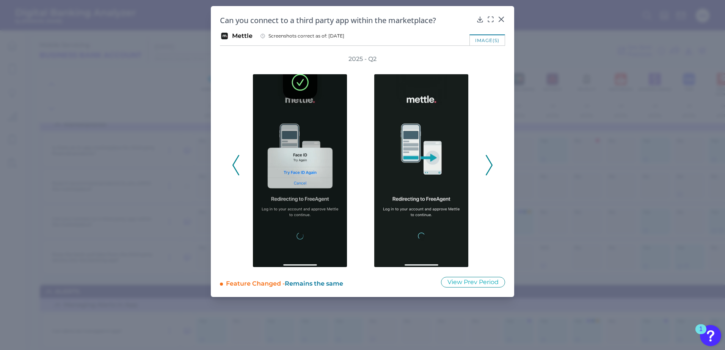
click at [490, 170] on icon at bounding box center [489, 165] width 7 height 20
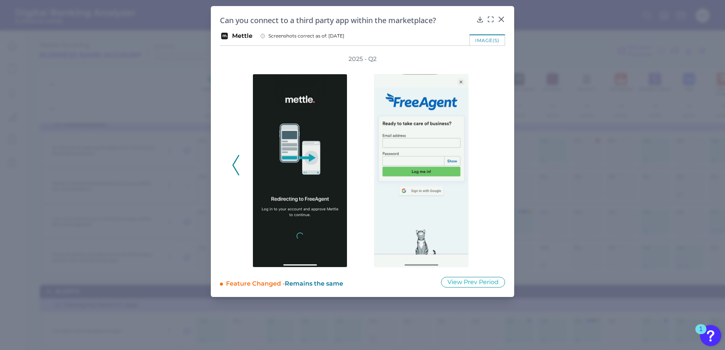
click at [490, 170] on div "2025 - Q2" at bounding box center [362, 161] width 261 height 213
click at [501, 19] on icon at bounding box center [501, 19] width 5 height 5
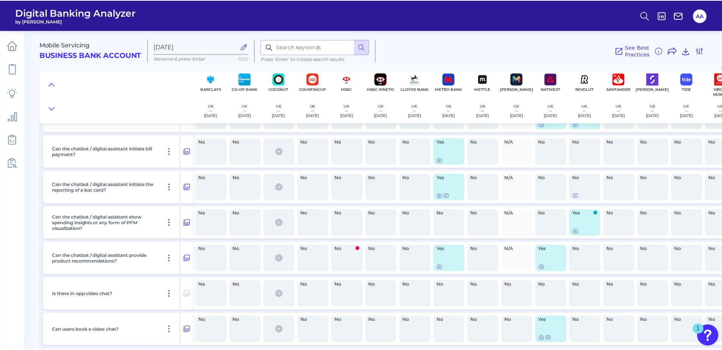
scroll to position [9646, 0]
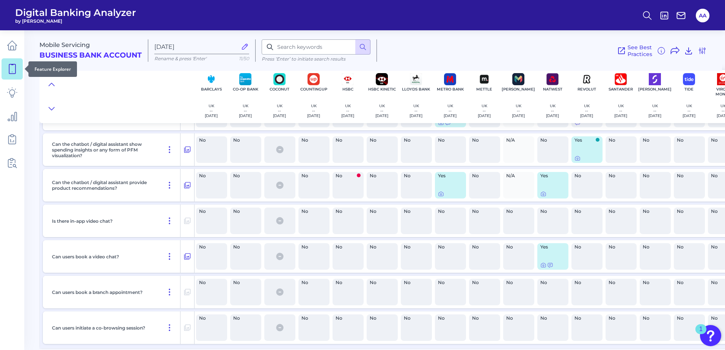
click at [14, 75] on link at bounding box center [12, 68] width 21 height 21
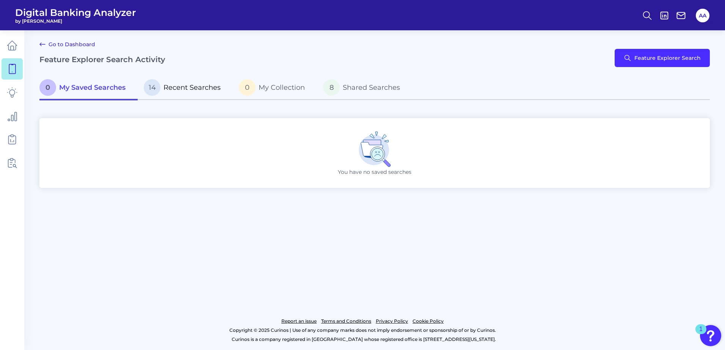
click at [162, 88] on p "14 Recent Searches" at bounding box center [182, 87] width 77 height 17
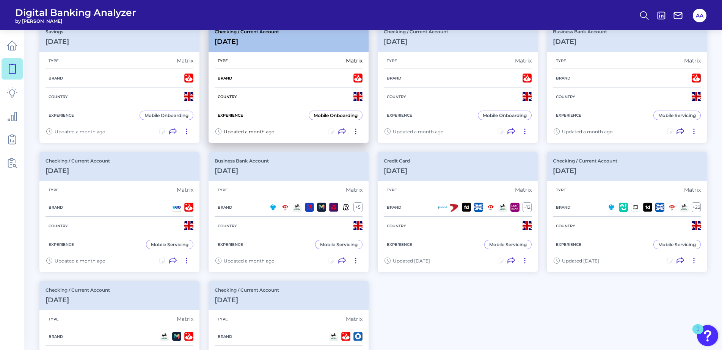
scroll to position [228, 0]
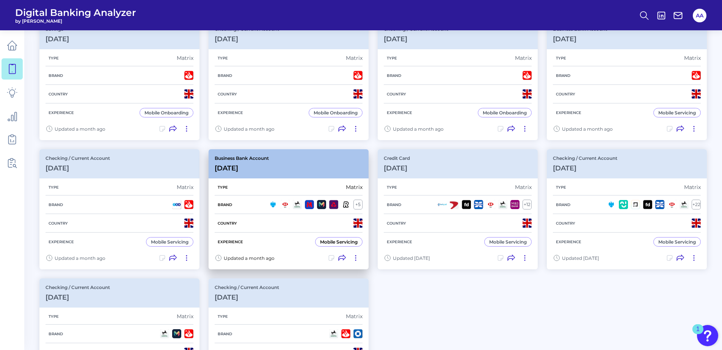
click at [351, 243] on div "Mobile Servicing" at bounding box center [339, 242] width 38 height 6
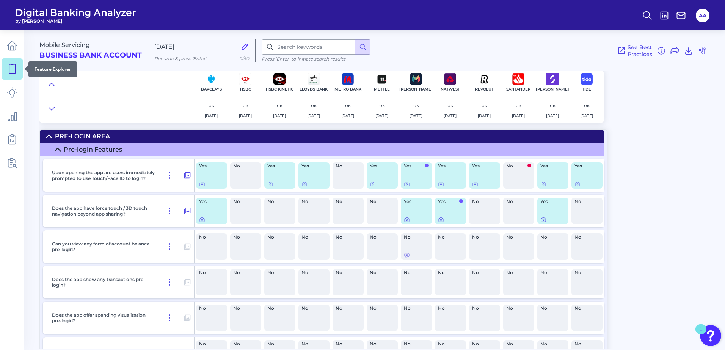
click at [9, 75] on link at bounding box center [12, 68] width 21 height 21
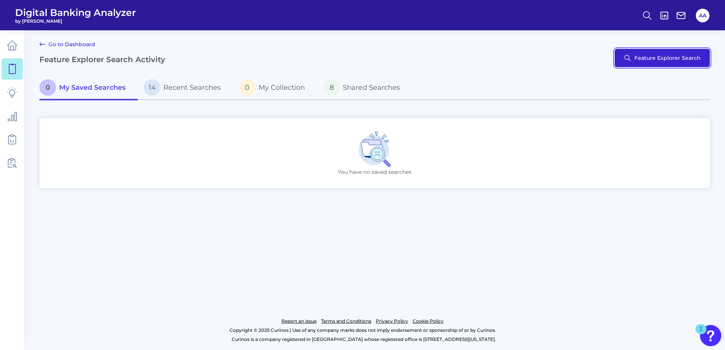
click at [644, 57] on button "Feature Explorer Search" at bounding box center [662, 58] width 95 height 18
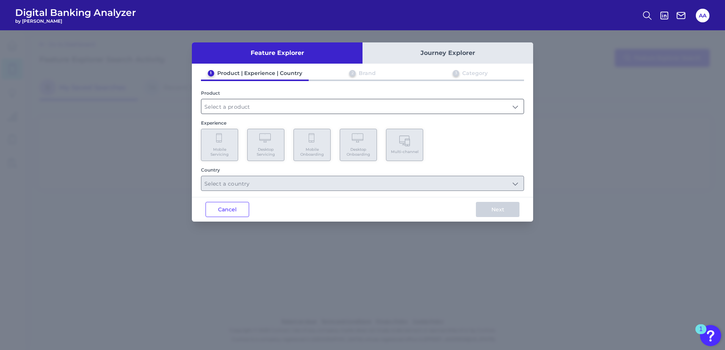
click at [428, 110] on input "text" at bounding box center [362, 106] width 322 height 14
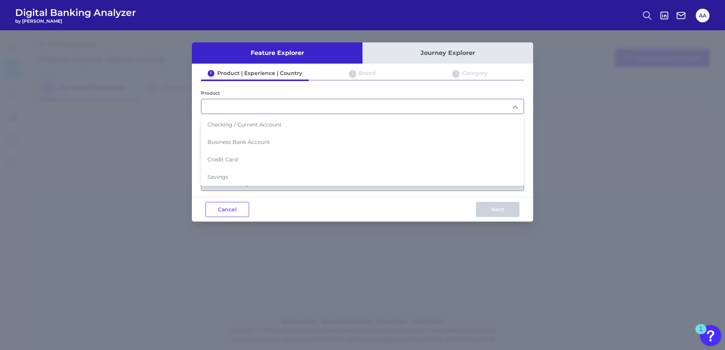
click at [368, 141] on li "Business Bank Account" at bounding box center [362, 141] width 322 height 17
type input "Business Bank Account"
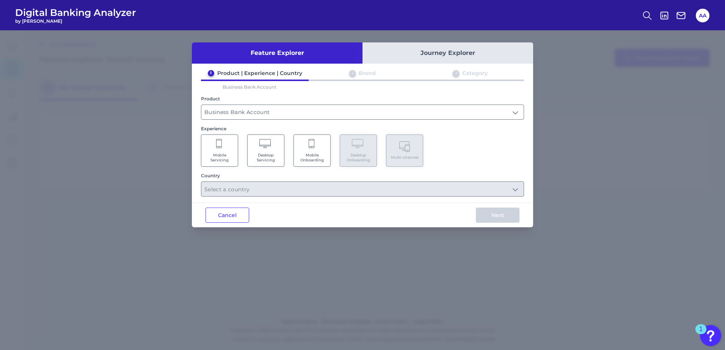
click at [261, 149] on icon at bounding box center [265, 144] width 13 height 11
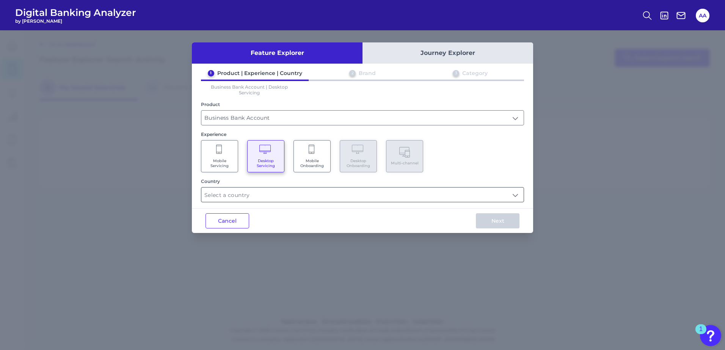
click at [280, 195] on input "text" at bounding box center [362, 195] width 322 height 14
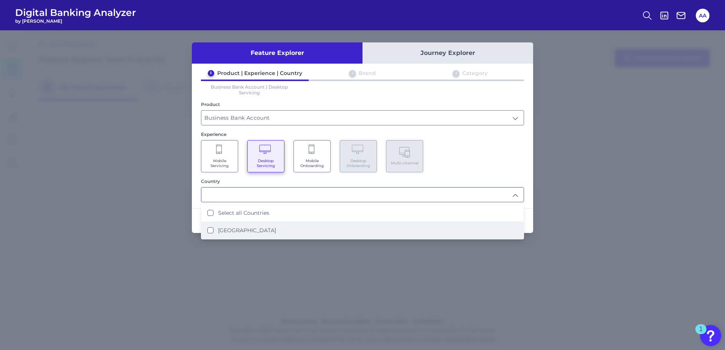
drag, startPoint x: 285, startPoint y: 229, endPoint x: 292, endPoint y: 228, distance: 7.3
click at [285, 228] on li "[GEOGRAPHIC_DATA]" at bounding box center [362, 230] width 322 height 17
type input "Select all Countries"
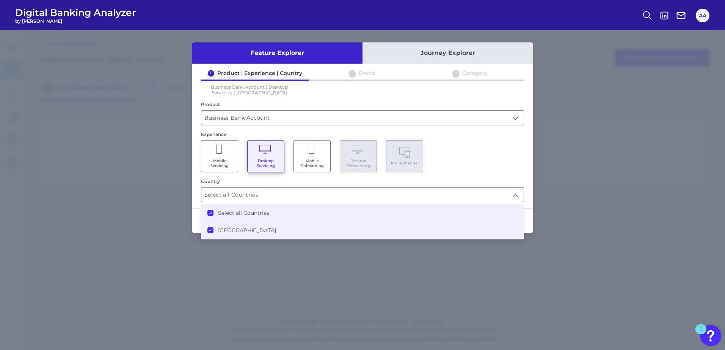
click at [376, 191] on input "Select all Countries" at bounding box center [362, 195] width 322 height 14
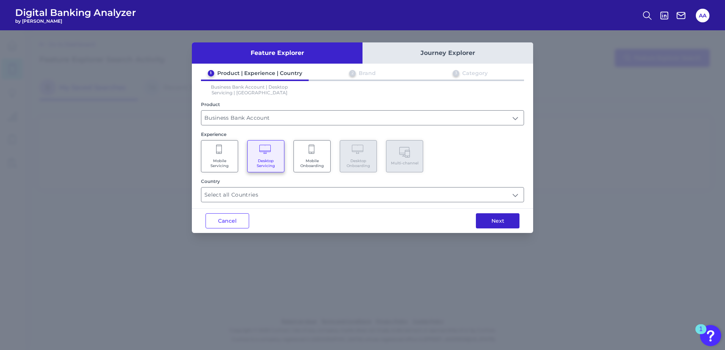
click at [507, 225] on button "Next" at bounding box center [498, 221] width 44 height 15
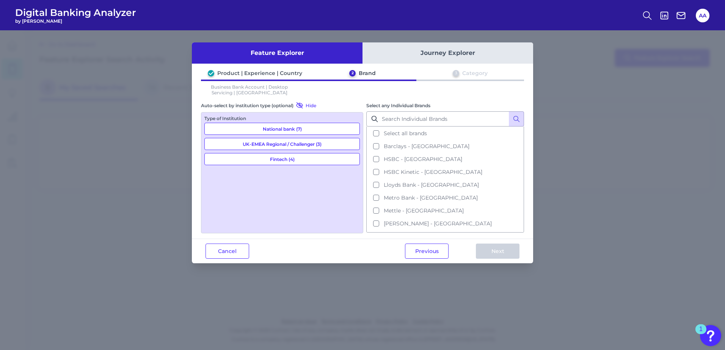
click at [375, 132] on button "Select all brands" at bounding box center [445, 133] width 156 height 13
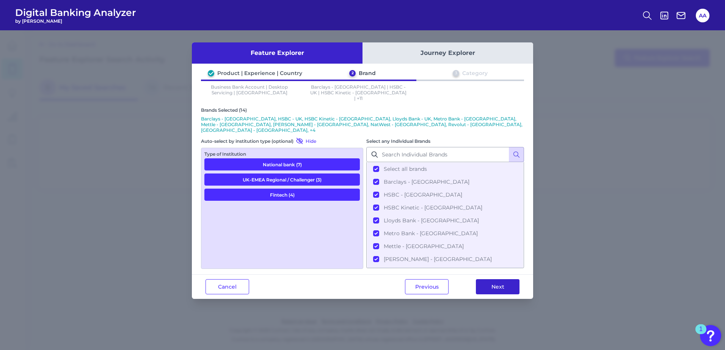
click at [501, 280] on button "Next" at bounding box center [498, 287] width 44 height 15
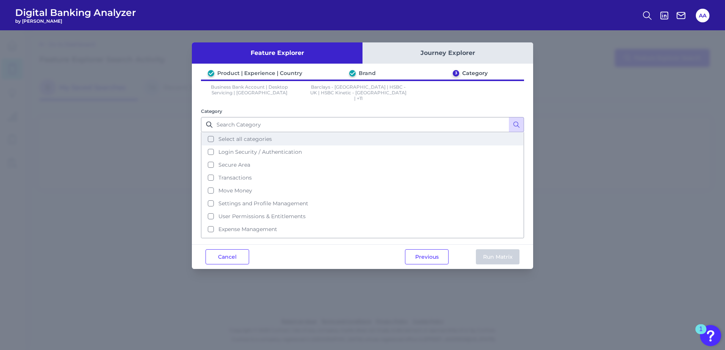
click at [274, 133] on button "Select all categories" at bounding box center [363, 139] width 322 height 13
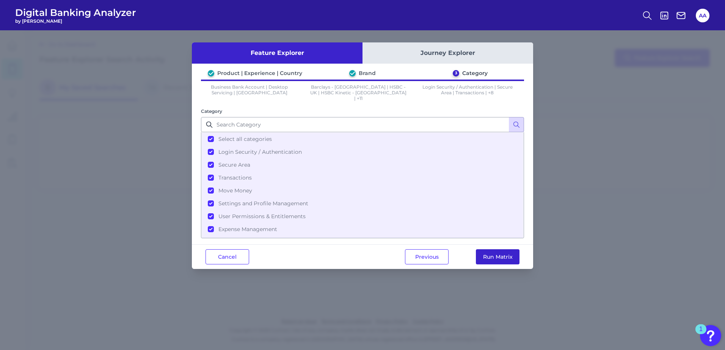
click at [490, 250] on button "Run Matrix" at bounding box center [498, 257] width 44 height 15
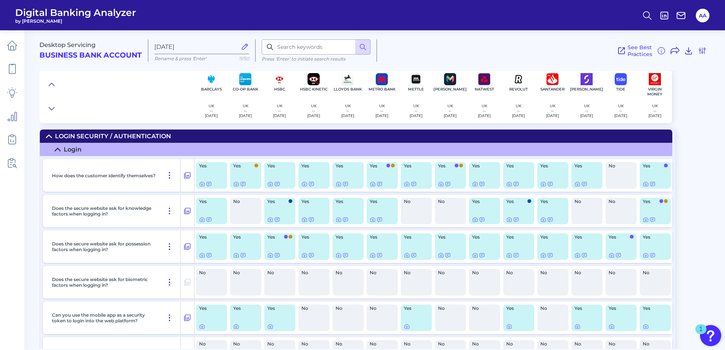
click at [421, 131] on summary "Login Security / Authentication" at bounding box center [356, 136] width 633 height 13
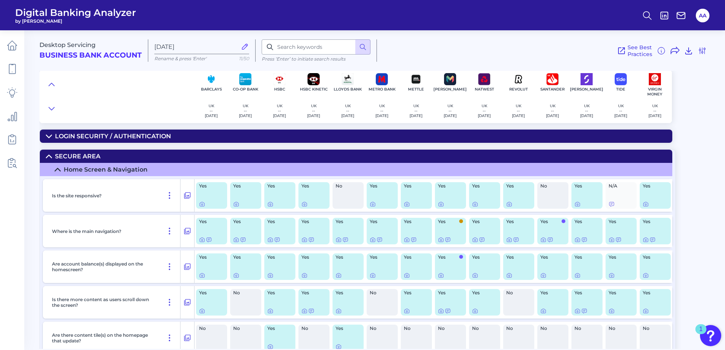
click at [430, 155] on summary "Secure Area" at bounding box center [356, 156] width 633 height 13
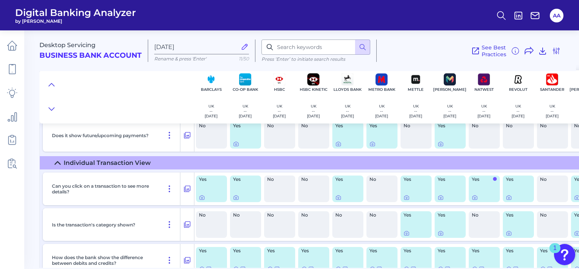
scroll to position [455, 0]
